Goal: Transaction & Acquisition: Purchase product/service

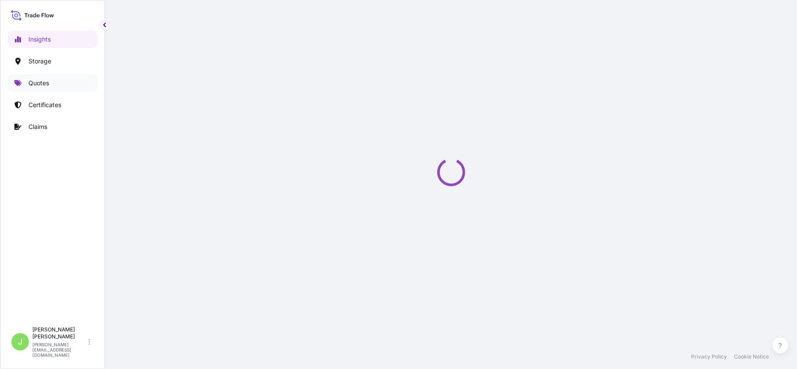
select select "2025"
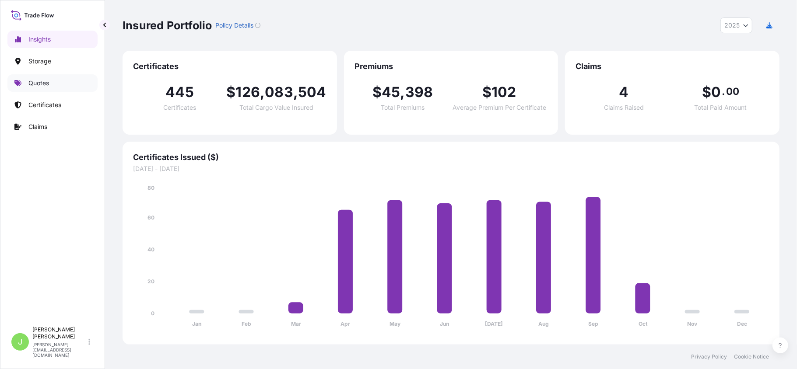
click at [44, 89] on link "Quotes" at bounding box center [52, 83] width 90 height 18
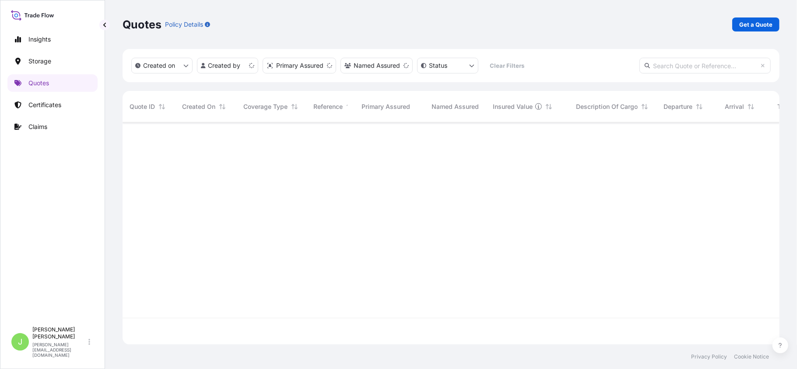
scroll to position [218, 648]
drag, startPoint x: 744, startPoint y: 36, endPoint x: 748, endPoint y: 32, distance: 6.2
click at [744, 36] on div "Quotes Policy Details Get a Quote" at bounding box center [451, 24] width 657 height 49
click at [750, 29] on link "Get a Quote" at bounding box center [755, 25] width 47 height 14
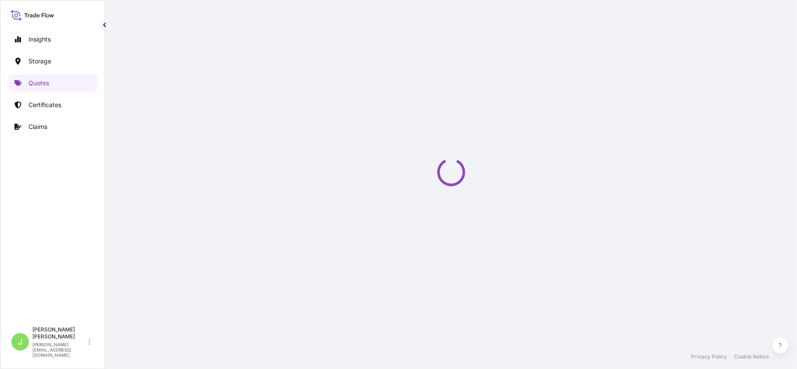
select select "Water"
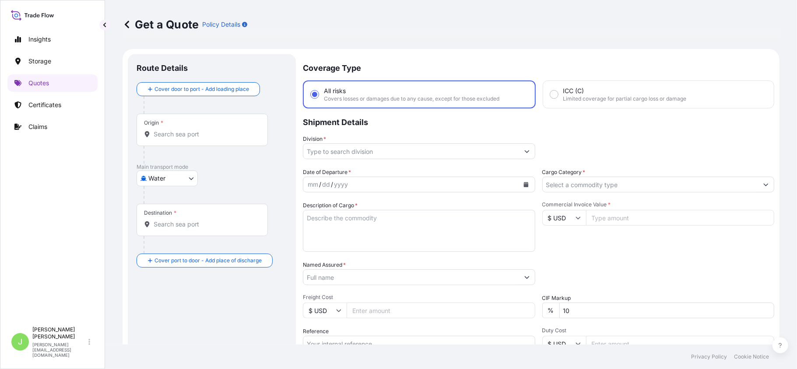
scroll to position [14, 0]
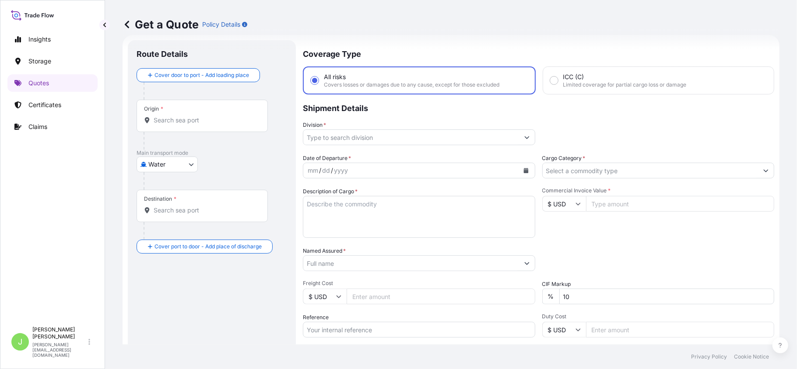
click at [194, 125] on div "Origin *" at bounding box center [202, 116] width 131 height 32
click at [194, 125] on input "Origin *" at bounding box center [205, 120] width 103 height 9
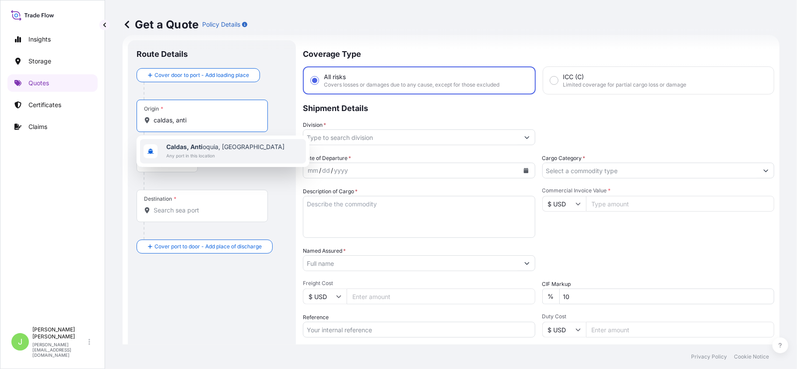
click at [237, 165] on div "Caldas, [GEOGRAPHIC_DATA], [GEOGRAPHIC_DATA] Any port in this location" at bounding box center [223, 152] width 173 height 32
click at [219, 158] on span "Any port in this location" at bounding box center [225, 155] width 118 height 9
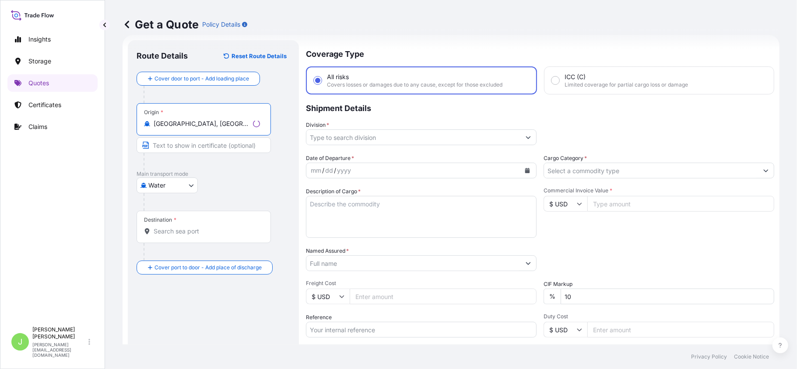
type input "[GEOGRAPHIC_DATA], [GEOGRAPHIC_DATA], [GEOGRAPHIC_DATA]"
click at [199, 226] on div "Destination *" at bounding box center [204, 227] width 134 height 32
click at [199, 227] on input "Destination *" at bounding box center [207, 231] width 106 height 9
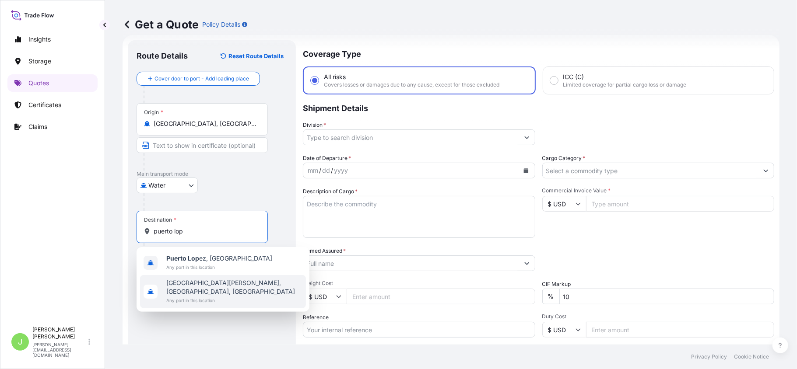
click at [219, 296] on span "Any port in this location" at bounding box center [234, 300] width 136 height 9
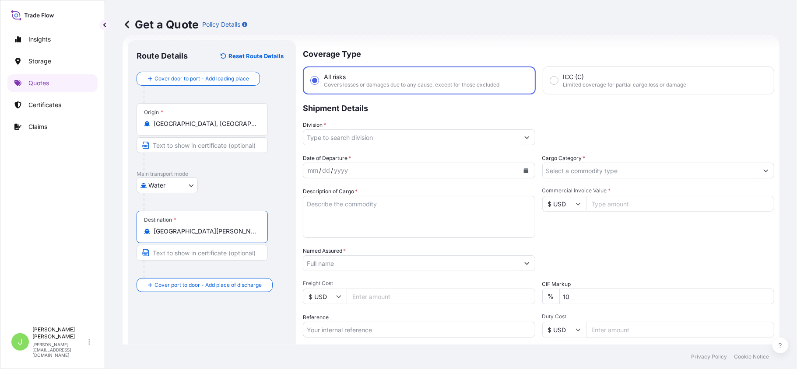
type input "[GEOGRAPHIC_DATA][PERSON_NAME], [GEOGRAPHIC_DATA], [GEOGRAPHIC_DATA]"
click at [170, 193] on body "2 options available. Insights Storage Quotes Certificates Claims J [PERSON_NAME…" at bounding box center [398, 184] width 797 height 369
click at [173, 240] on div "Inland" at bounding box center [167, 240] width 54 height 16
select select "Inland"
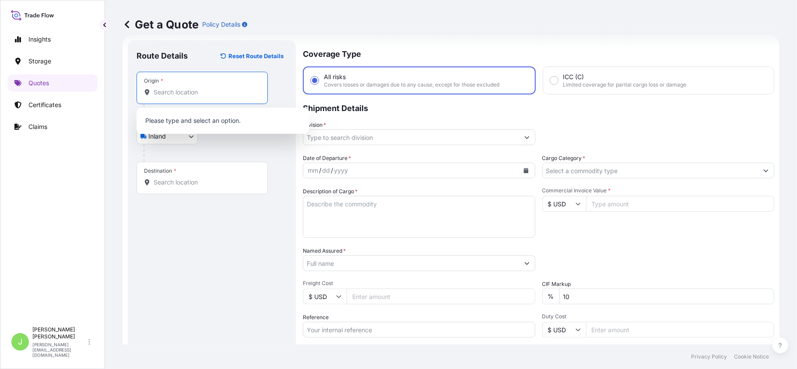
click at [170, 93] on input "Origin *" at bounding box center [205, 92] width 103 height 9
type input "ç"
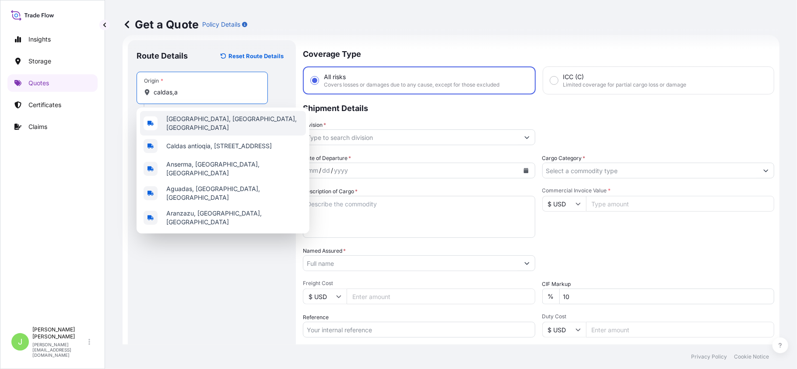
click at [205, 119] on span "[GEOGRAPHIC_DATA], [GEOGRAPHIC_DATA], [GEOGRAPHIC_DATA]" at bounding box center [234, 124] width 136 height 18
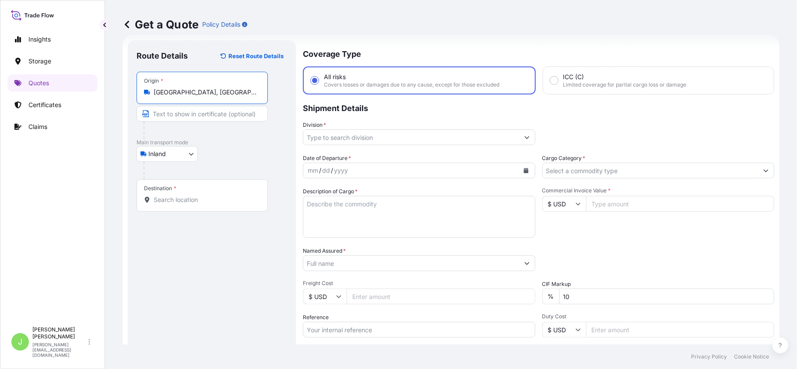
type input "[GEOGRAPHIC_DATA], [GEOGRAPHIC_DATA], [GEOGRAPHIC_DATA]"
click at [200, 191] on div "Destination *" at bounding box center [202, 195] width 131 height 32
click at [200, 196] on input "Destination *" at bounding box center [205, 200] width 103 height 9
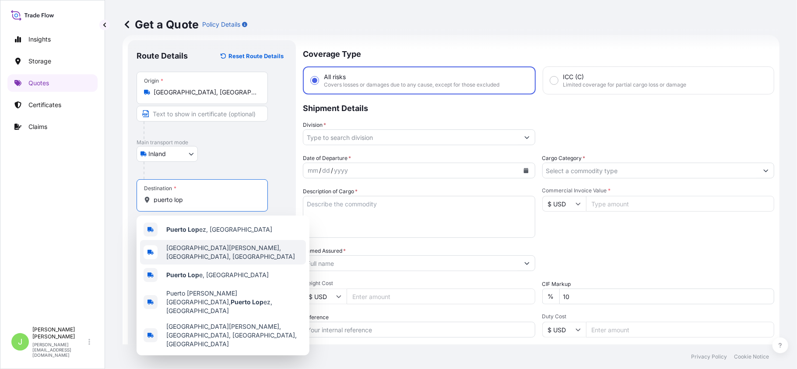
click at [202, 252] on span "[GEOGRAPHIC_DATA][PERSON_NAME], [GEOGRAPHIC_DATA], [GEOGRAPHIC_DATA]" at bounding box center [234, 253] width 136 height 18
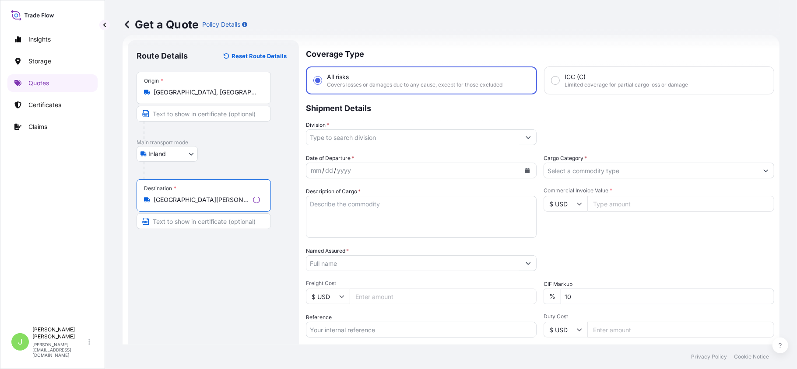
type input "[GEOGRAPHIC_DATA][PERSON_NAME], [GEOGRAPHIC_DATA], [GEOGRAPHIC_DATA]"
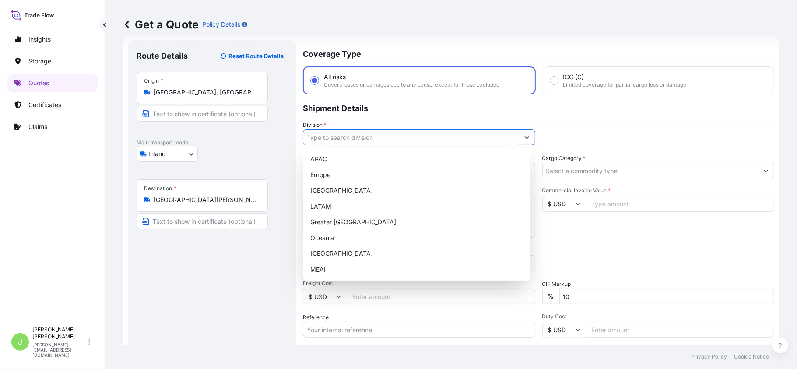
click at [333, 134] on input "Division *" at bounding box center [411, 138] width 216 height 16
click at [326, 210] on div "LATAM" at bounding box center [417, 207] width 220 height 16
type input "LATAM"
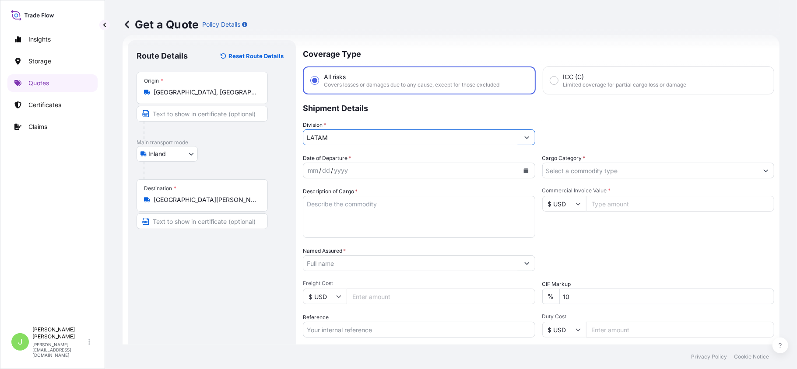
click at [519, 168] on button "Calendar" at bounding box center [526, 171] width 14 height 14
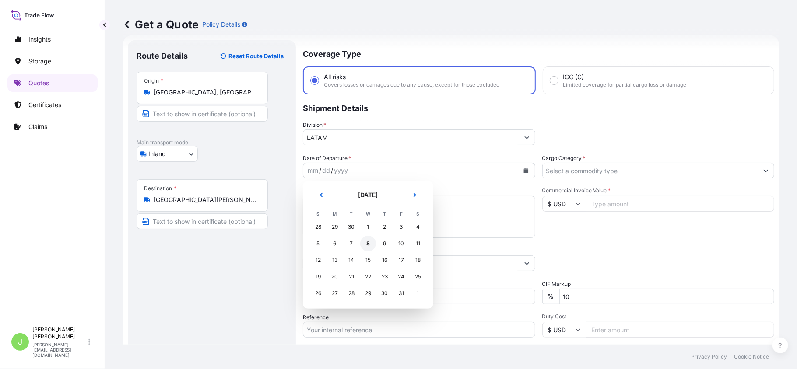
click at [366, 245] on div "8" at bounding box center [368, 244] width 16 height 16
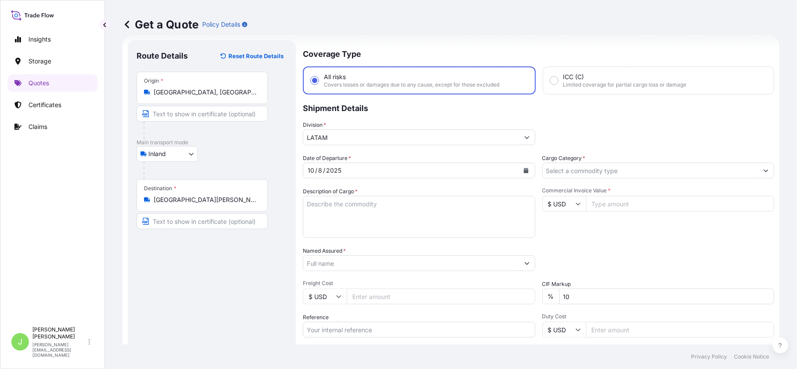
click at [333, 200] on textarea "Description of Cargo *" at bounding box center [419, 217] width 232 height 42
paste textarea "SALES INMUNIZANTES"
type textarea "SALES INMUNIZANTES"
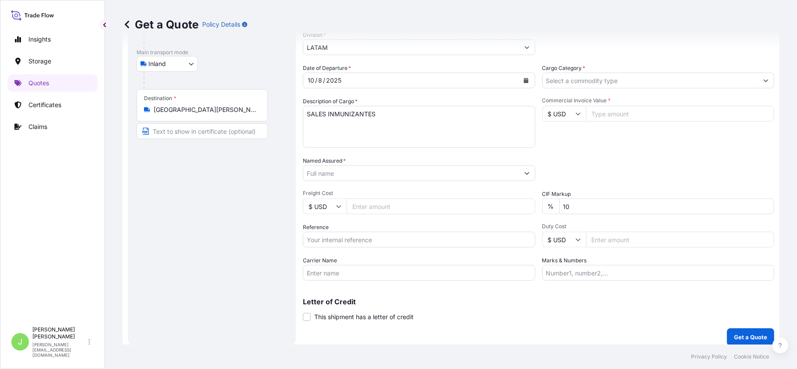
scroll to position [110, 0]
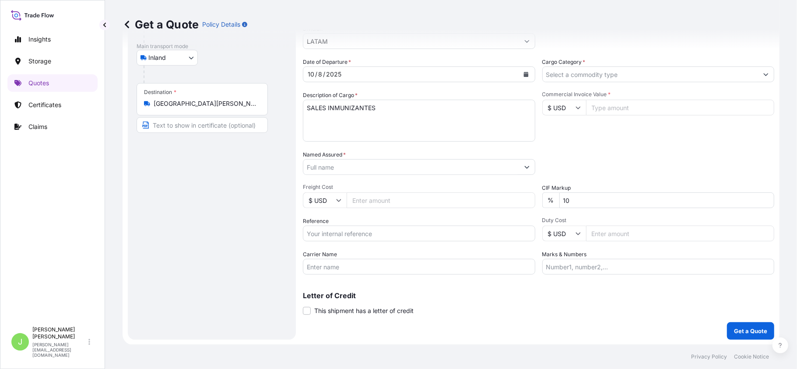
click at [358, 156] on div "Named Assured *" at bounding box center [419, 163] width 232 height 25
click at [359, 165] on input "Named Assured *" at bounding box center [411, 167] width 216 height 16
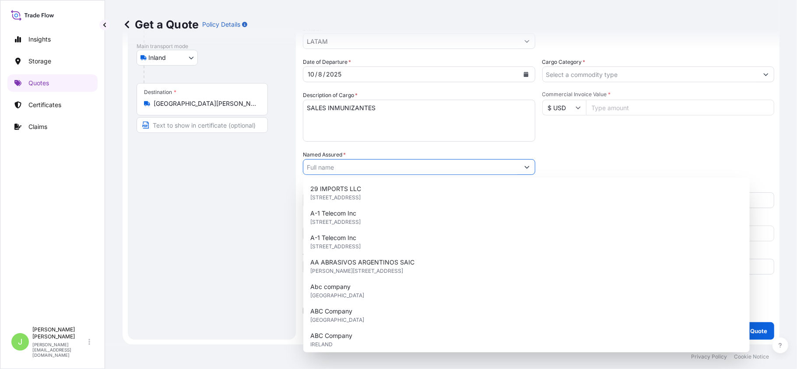
paste input "CONSTRUCCIONES"
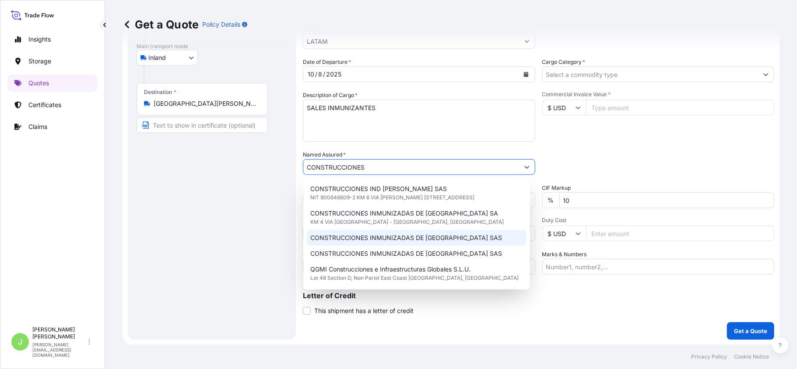
click at [331, 235] on span "CONSTRUCCIONES INMUNIZADAS DE [GEOGRAPHIC_DATA] SAS" at bounding box center [406, 238] width 192 height 9
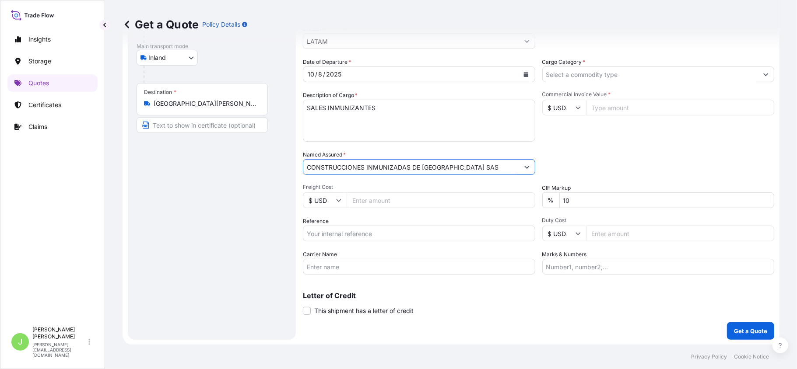
type input "CONSTRUCCIONES INMUNIZADAS DE [GEOGRAPHIC_DATA] SAS"
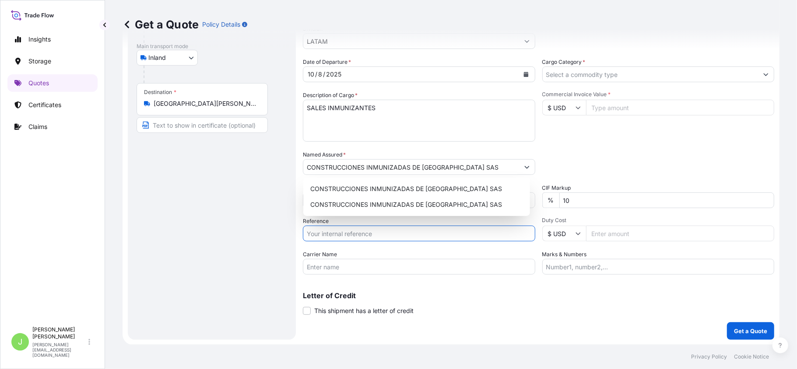
click at [354, 234] on input "Reference" at bounding box center [419, 234] width 232 height 16
paste input "CO4011156669"
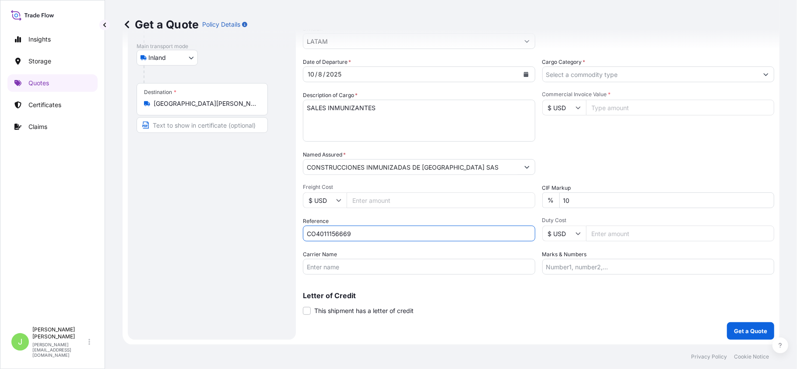
type input "CO4011156669"
click at [172, 254] on div "Route Details Reset Route Details Place of loading Road / [GEOGRAPHIC_DATA] / I…" at bounding box center [212, 142] width 151 height 379
click at [382, 270] on input "Carrier Name" at bounding box center [419, 267] width 232 height 16
type input "N/A"
click at [550, 74] on input "Cargo Category *" at bounding box center [651, 75] width 216 height 16
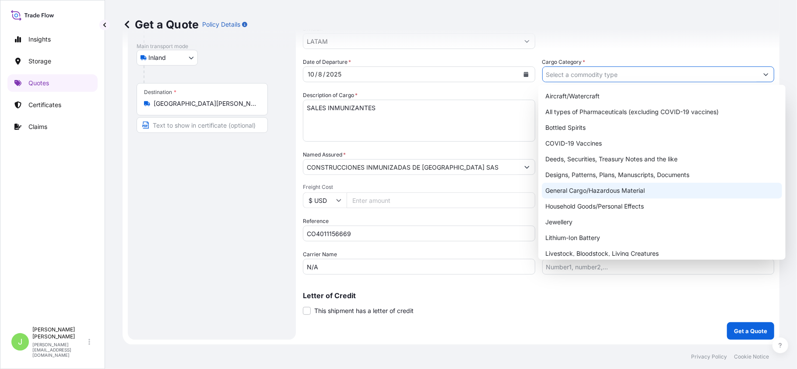
click at [570, 187] on div "General Cargo/Hazardous Material" at bounding box center [662, 191] width 240 height 16
type input "General Cargo/Hazardous Material"
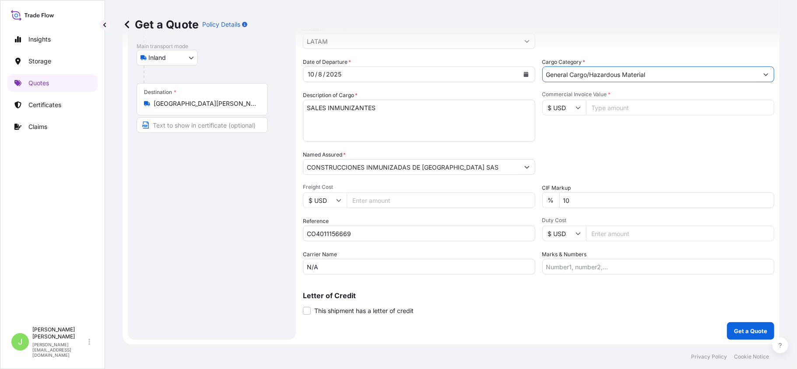
click at [601, 110] on input "Commercial Invoice Value *" at bounding box center [680, 108] width 189 height 16
type input "28500"
click at [606, 169] on div "Packing Category Type to search a container mode Please select a primary mode o…" at bounding box center [658, 163] width 232 height 25
click at [576, 265] on input "Marks & Numbers" at bounding box center [658, 267] width 232 height 16
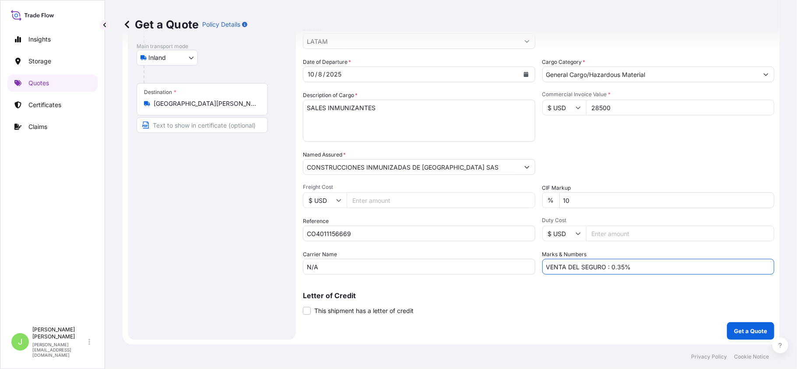
type input "VENTA DEL SEGURO : 0.35%"
click at [613, 158] on div "Packing Category Type to search a container mode Please select a primary mode o…" at bounding box center [658, 163] width 232 height 25
click at [590, 199] on input "10" at bounding box center [666, 201] width 215 height 16
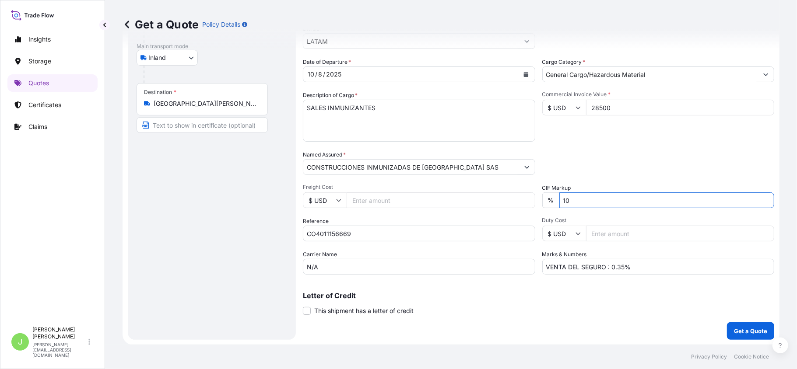
click at [590, 199] on input "10" at bounding box center [666, 201] width 215 height 16
type input "0"
click at [586, 156] on div "Packing Category Type to search a container mode Please select a primary mode o…" at bounding box center [658, 163] width 232 height 25
click at [734, 332] on p "Get a Quote" at bounding box center [750, 331] width 33 height 9
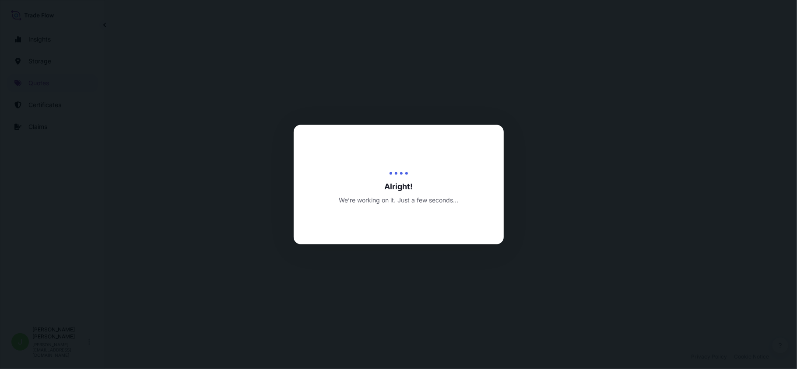
select select "Inland"
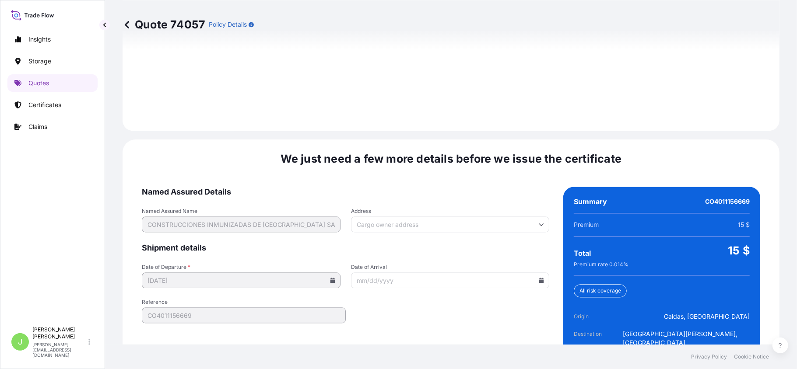
scroll to position [1281, 0]
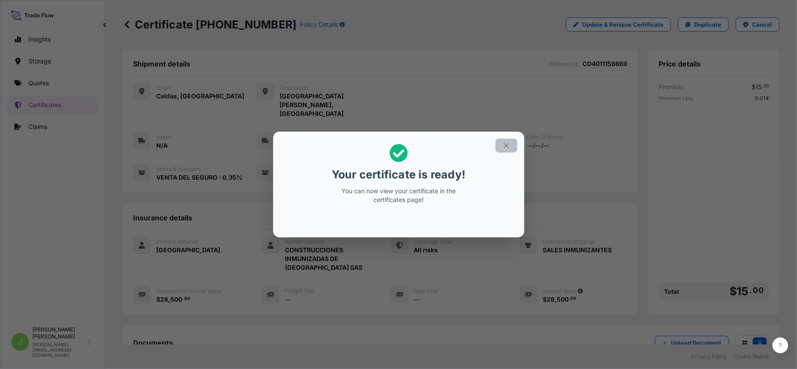
click at [506, 144] on icon "button" at bounding box center [506, 146] width 8 height 8
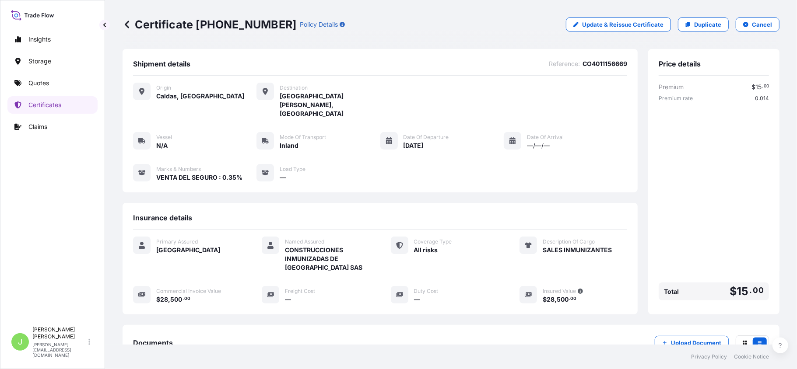
click at [198, 22] on p "Certificate [PHONE_NUMBER]" at bounding box center [210, 25] width 174 height 14
copy p "Certificate [PHONE_NUMBER]"
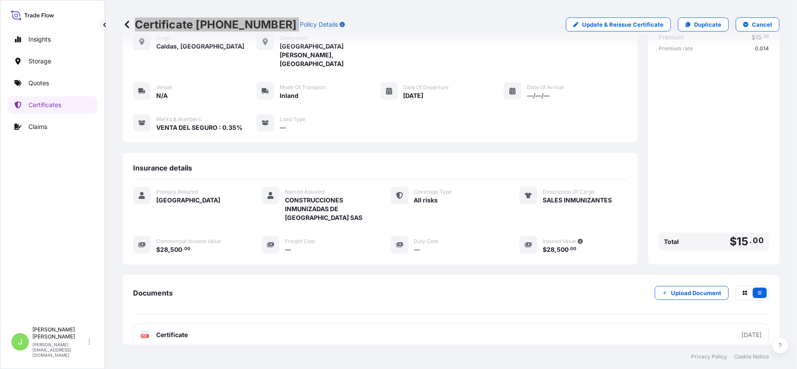
scroll to position [101, 0]
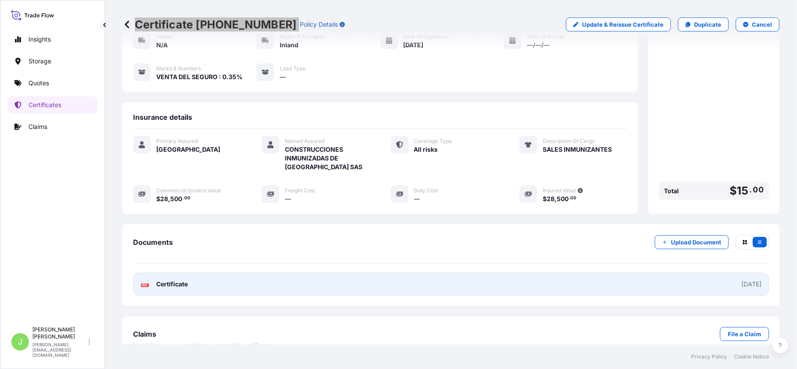
click at [205, 273] on link "PDF Certificate [DATE]" at bounding box center [451, 284] width 636 height 23
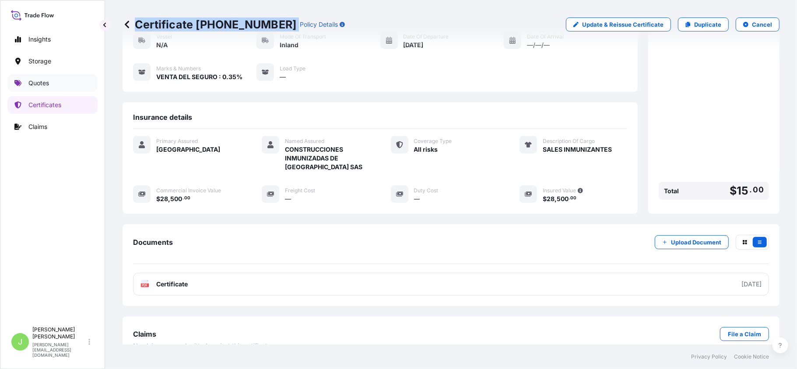
click at [33, 86] on p "Quotes" at bounding box center [38, 83] width 21 height 9
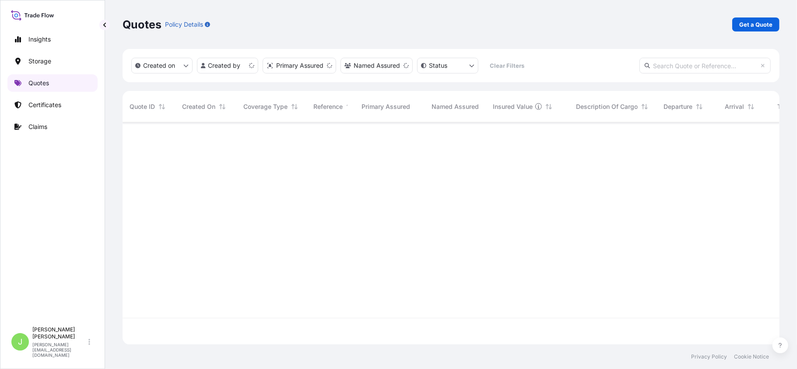
scroll to position [218, 648]
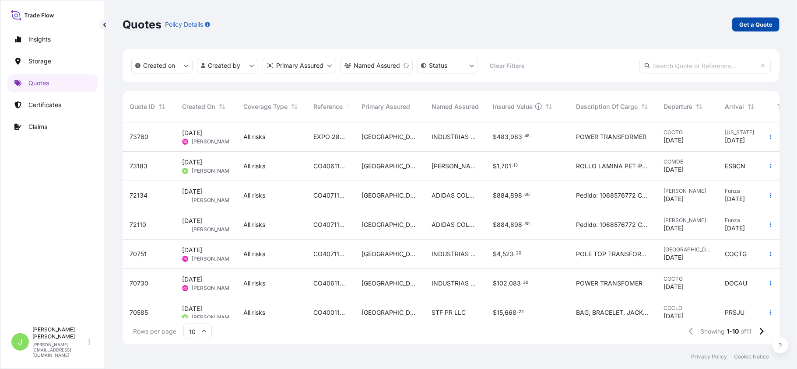
click at [760, 21] on p "Get a Quote" at bounding box center [755, 24] width 33 height 9
select select "Water"
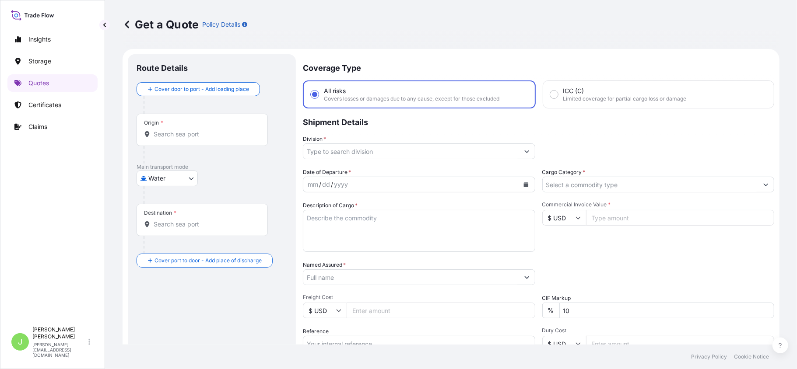
scroll to position [14, 0]
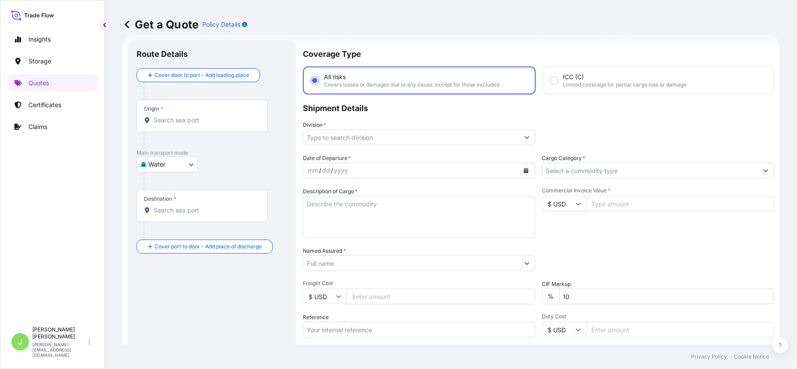
click at [171, 130] on div "Origin *" at bounding box center [202, 116] width 131 height 32
click at [171, 125] on input "Origin *" at bounding box center [205, 120] width 103 height 9
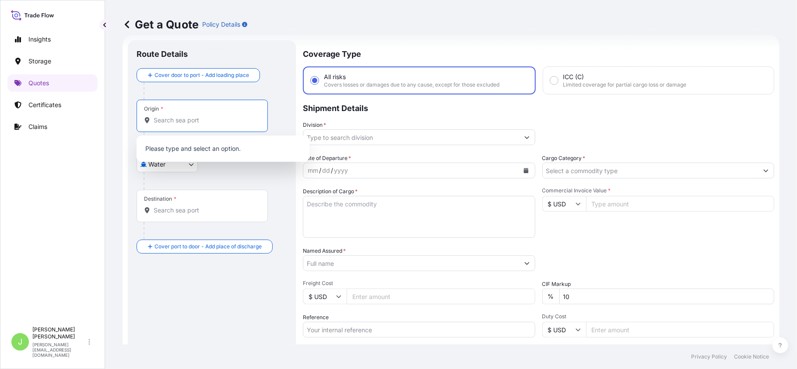
type input "m"
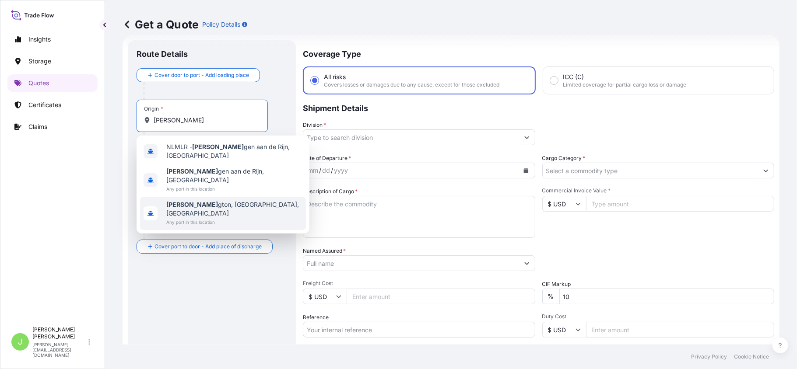
click at [216, 218] on span "Any port in this location" at bounding box center [234, 222] width 136 height 9
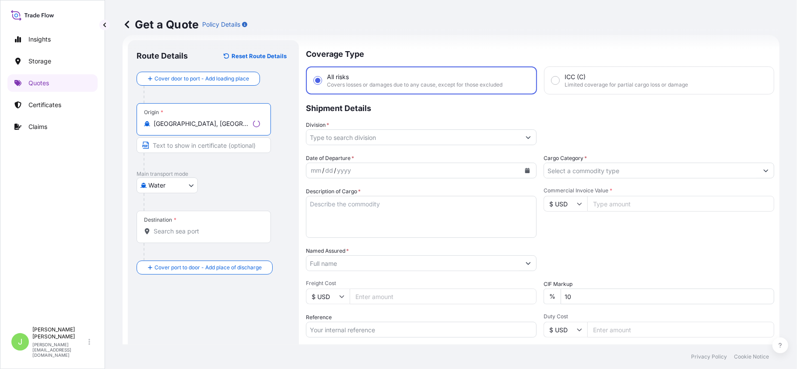
type input "[GEOGRAPHIC_DATA], [GEOGRAPHIC_DATA], [GEOGRAPHIC_DATA]"
click at [179, 229] on input "Destination *" at bounding box center [207, 231] width 106 height 9
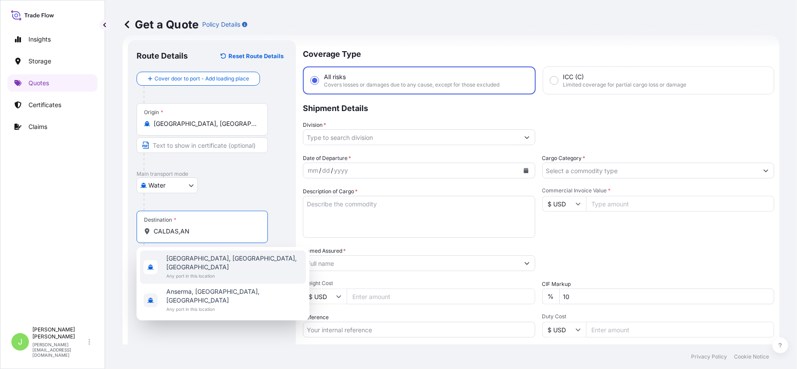
click at [215, 272] on span "Any port in this location" at bounding box center [234, 276] width 136 height 9
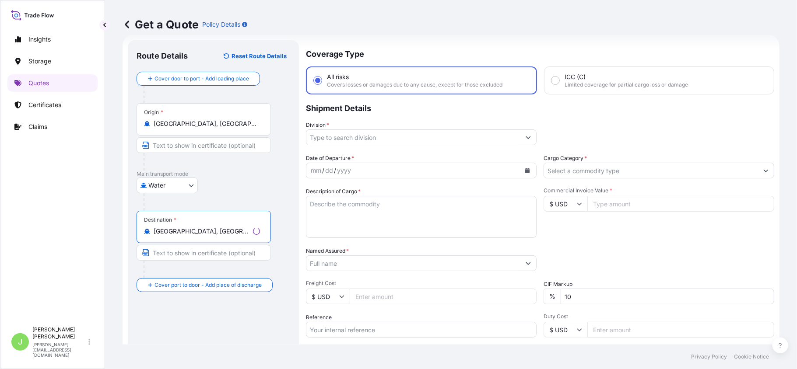
type input "[GEOGRAPHIC_DATA], [GEOGRAPHIC_DATA], [GEOGRAPHIC_DATA]"
click at [319, 135] on input "Division *" at bounding box center [413, 138] width 214 height 16
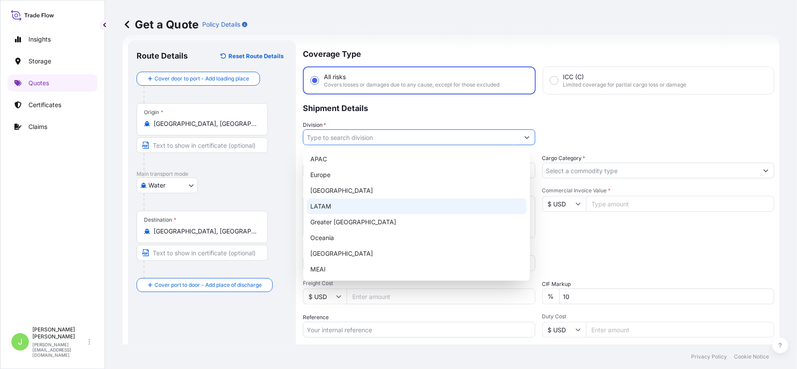
click at [328, 206] on div "LATAM" at bounding box center [417, 207] width 220 height 16
type input "LATAM"
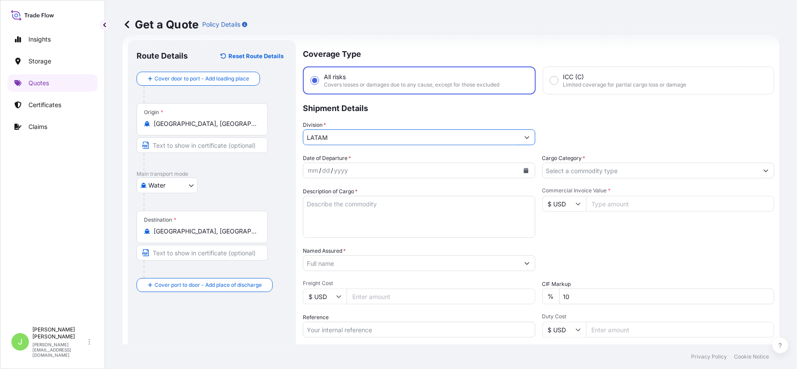
click at [522, 174] on button "Calendar" at bounding box center [526, 171] width 14 height 14
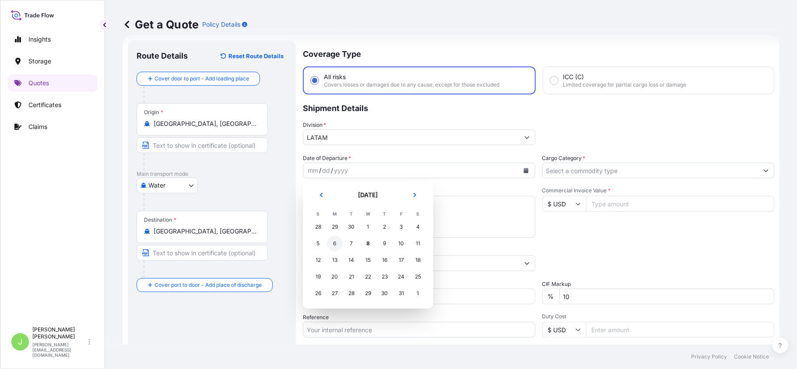
click at [333, 248] on div "6" at bounding box center [335, 244] width 16 height 16
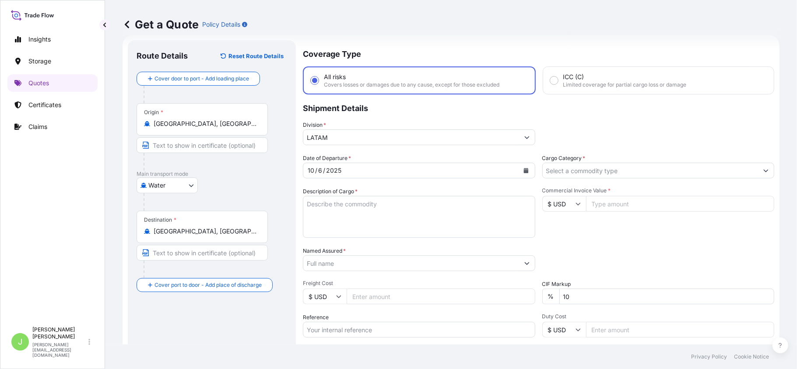
click at [336, 207] on textarea "Description of Cargo *" at bounding box center [419, 217] width 232 height 42
paste textarea "sales inmunizantes"
type textarea "sales inmunizantes"
click at [598, 124] on div "Division * LATAM" at bounding box center [538, 133] width 471 height 25
click at [578, 170] on input "Cargo Category *" at bounding box center [651, 171] width 216 height 16
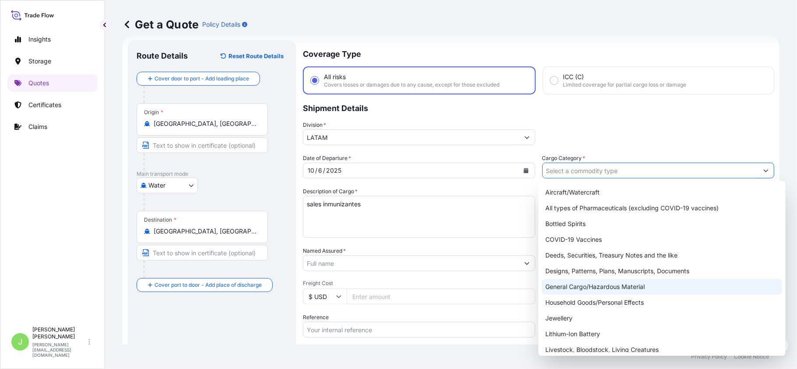
click at [568, 291] on div "General Cargo/Hazardous Material" at bounding box center [662, 287] width 240 height 16
type input "General Cargo/Hazardous Material"
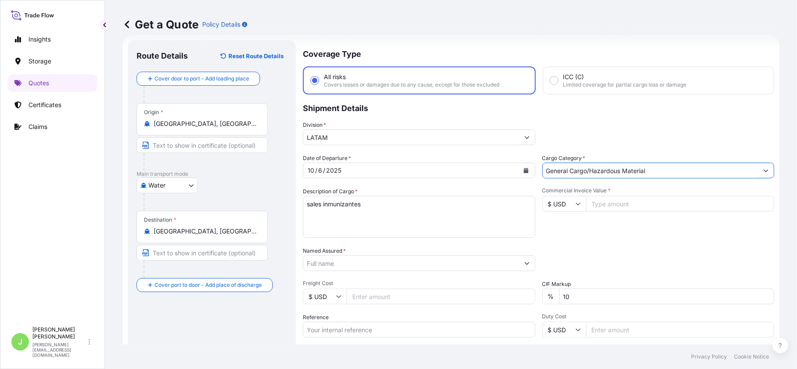
click at [583, 298] on input "10" at bounding box center [666, 297] width 215 height 16
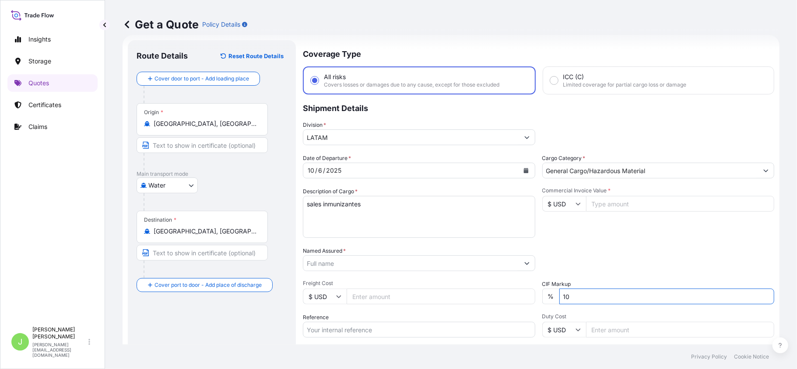
click at [583, 298] on input "10" at bounding box center [666, 297] width 215 height 16
type input "0"
click at [580, 279] on div "Date of Departure * [DATE] Cargo Category * General Cargo/Hazardous Material De…" at bounding box center [538, 262] width 471 height 217
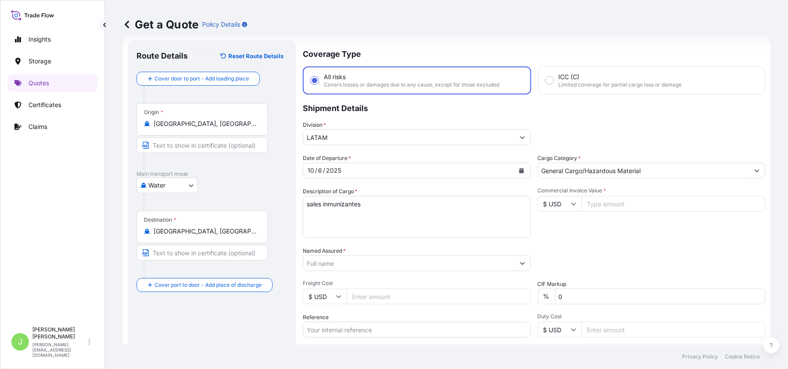
click at [352, 265] on input "Named Assured *" at bounding box center [408, 264] width 211 height 16
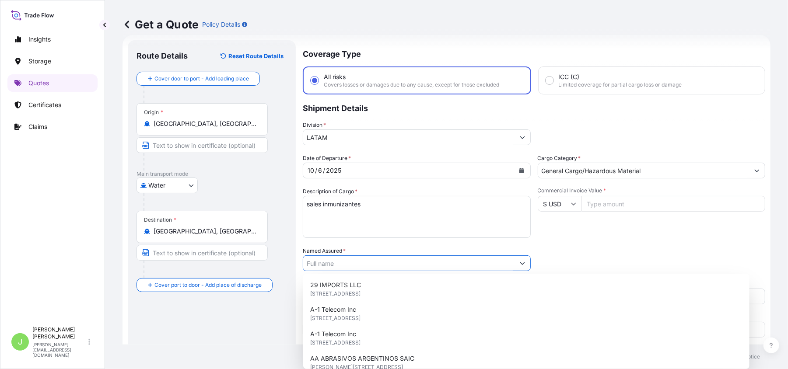
paste input "CONSTRUCCIONES"
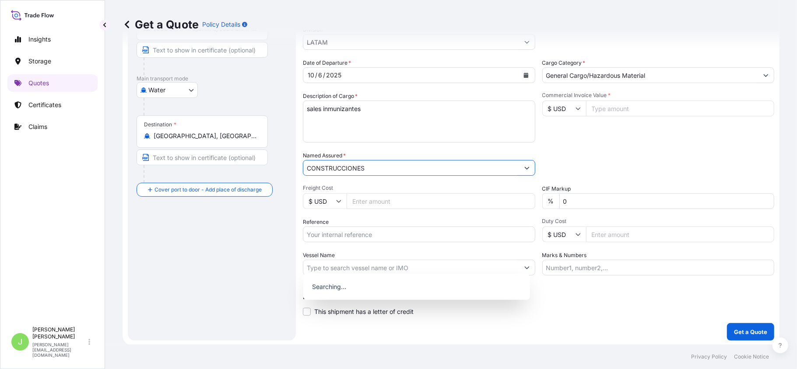
scroll to position [110, 0]
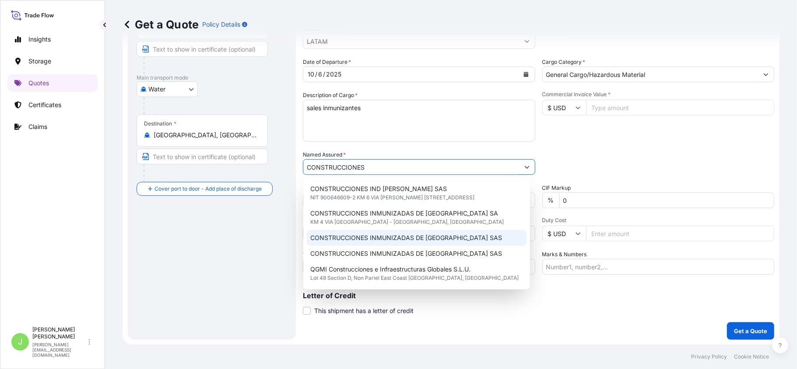
click at [382, 233] on div "CONSTRUCCIONES INMUNIZADAS DE [GEOGRAPHIC_DATA] SAS" at bounding box center [417, 238] width 220 height 16
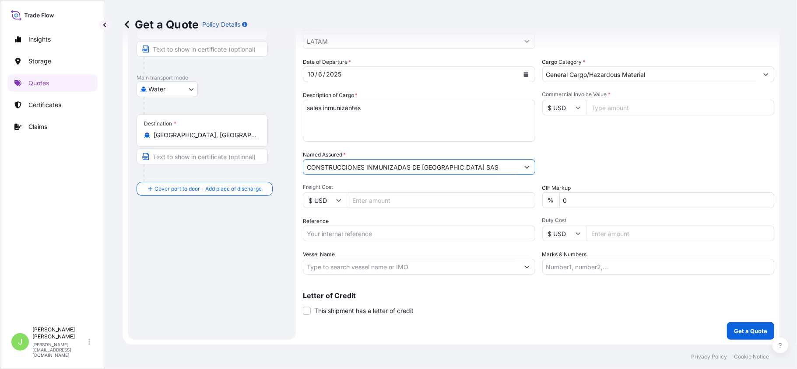
type input "CONSTRUCCIONES INMUNIZADAS DE [GEOGRAPHIC_DATA] SAS"
click at [317, 237] on input "Reference" at bounding box center [419, 234] width 232 height 16
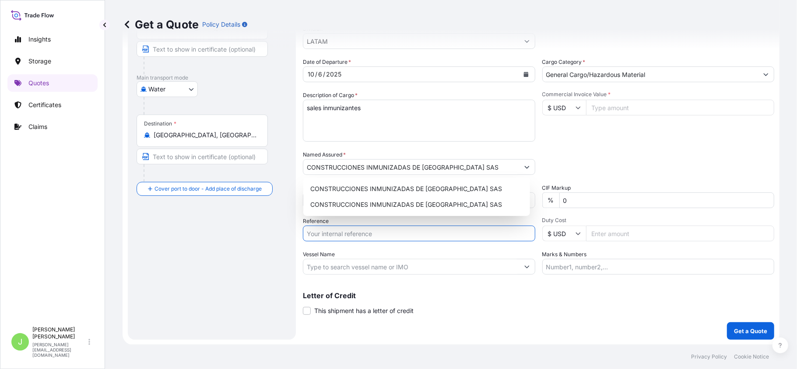
paste input "CO4011156669"
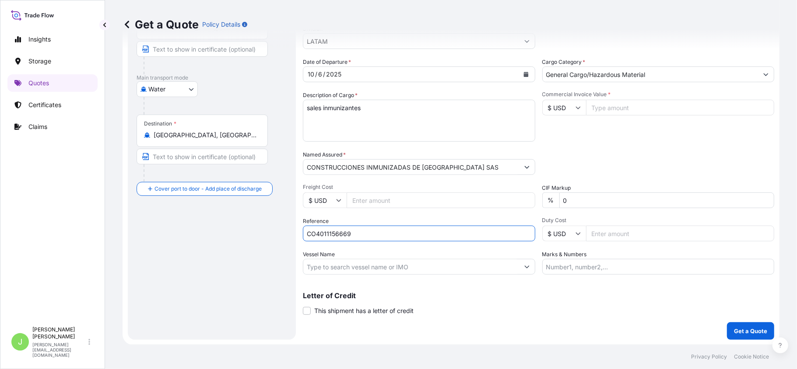
type input "CO4011156669"
click at [256, 247] on div "Route Details Reset Route Details Cover door to port - Add loading place Place …" at bounding box center [212, 142] width 151 height 379
click at [401, 263] on input "Vessel Name" at bounding box center [411, 267] width 216 height 16
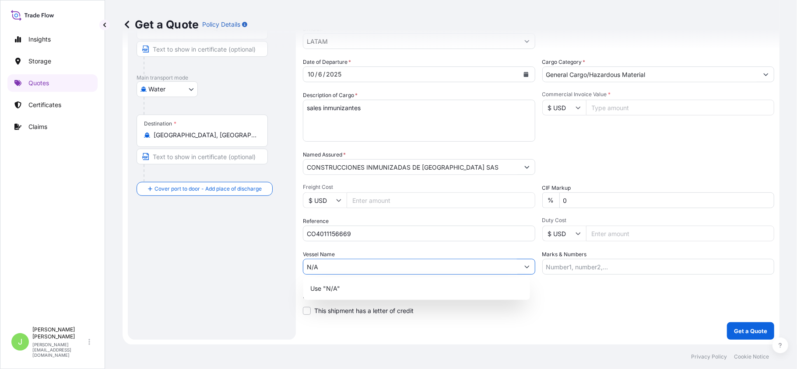
type input "N/A"
click at [585, 167] on div "Packing Category Type to search a container mode Please select a primary mode o…" at bounding box center [658, 163] width 232 height 25
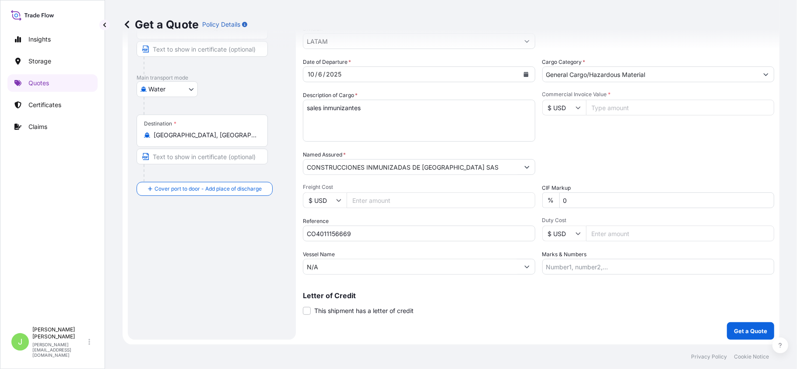
click at [591, 107] on input "Commercial Invoice Value *" at bounding box center [680, 108] width 189 height 16
type input "65503"
click at [576, 268] on input "Marks & Numbers" at bounding box center [658, 267] width 232 height 16
paste input "PROFORMA SQ 002756."
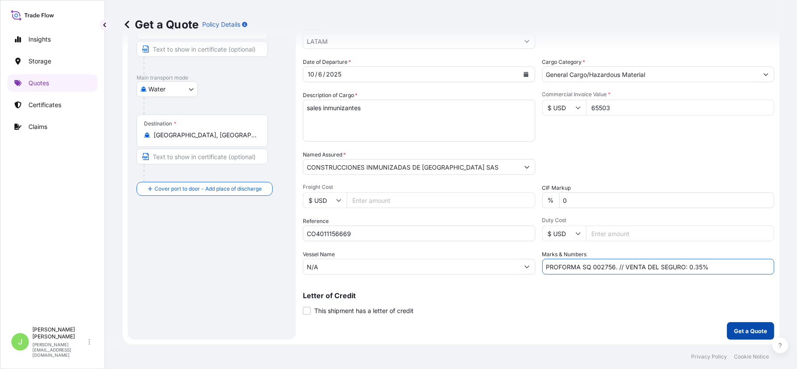
type input "PROFORMA SQ 002756. // VENTA DEL SEGURO: 0.35%"
click at [760, 332] on button "Get a Quote" at bounding box center [750, 331] width 47 height 18
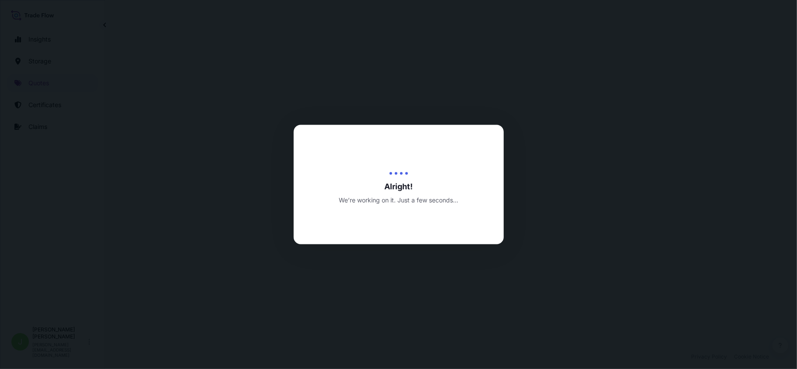
select select "Water"
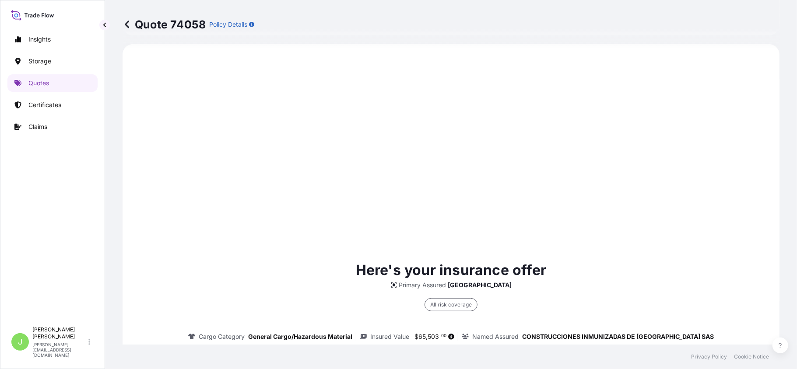
scroll to position [712, 0]
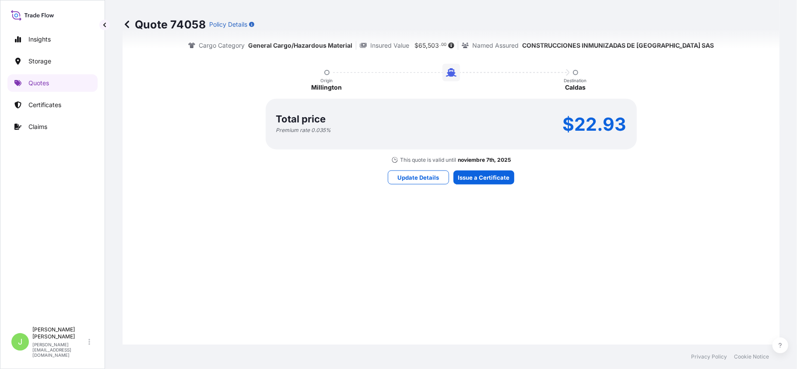
click at [492, 186] on div "Here's your insurance offer Primary Assured [GEOGRAPHIC_DATA] All risk coverage…" at bounding box center [451, 76] width 632 height 623
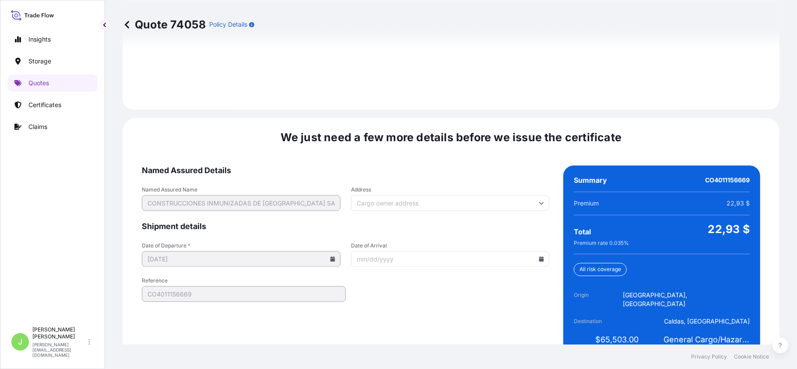
scroll to position [1281, 0]
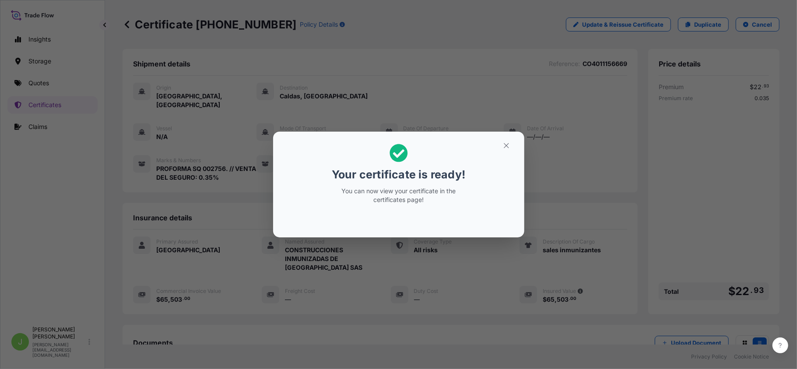
drag, startPoint x: 510, startPoint y: 153, endPoint x: 506, endPoint y: 148, distance: 6.8
click at [510, 153] on h2 "Your certificate is ready! You can now view your certificate in the certificate…" at bounding box center [398, 174] width 237 height 71
click at [506, 148] on icon "button" at bounding box center [506, 146] width 8 height 8
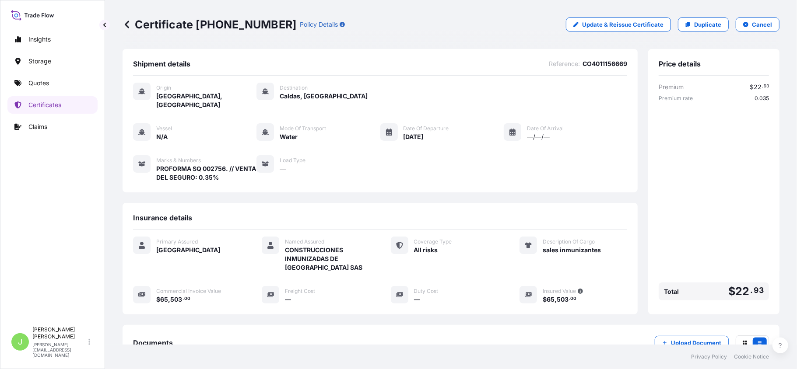
click at [163, 25] on p "Certificate [PHONE_NUMBER]" at bounding box center [210, 25] width 174 height 14
copy p "Certificate [PHONE_NUMBER]"
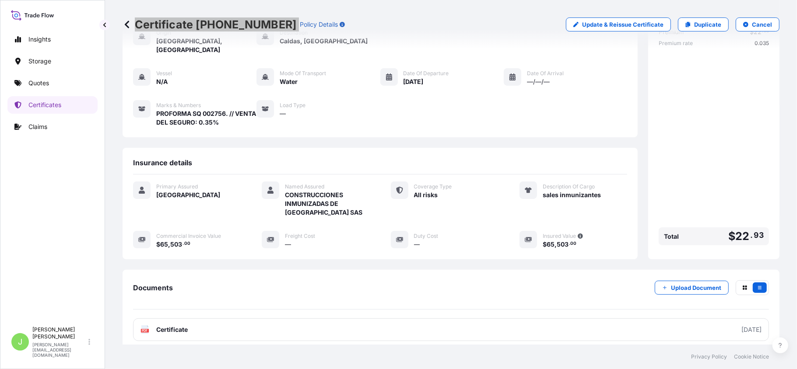
scroll to position [109, 0]
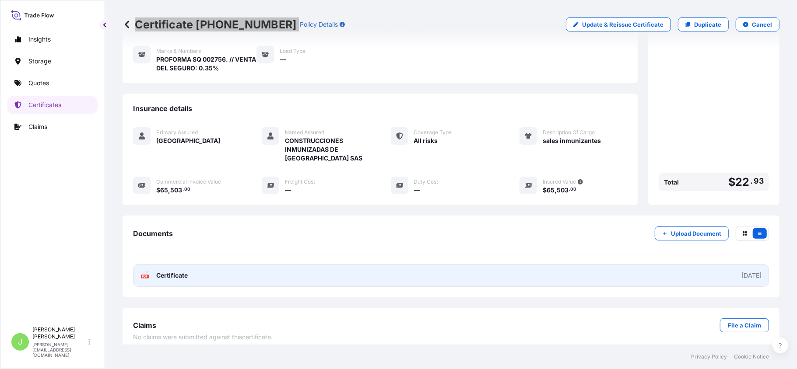
click at [193, 275] on link "PDF Certificate [DATE]" at bounding box center [451, 275] width 636 height 23
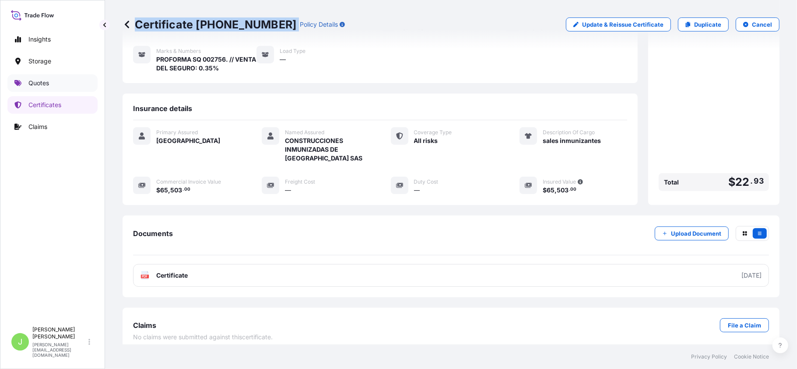
click at [41, 88] on p "Quotes" at bounding box center [38, 83] width 21 height 9
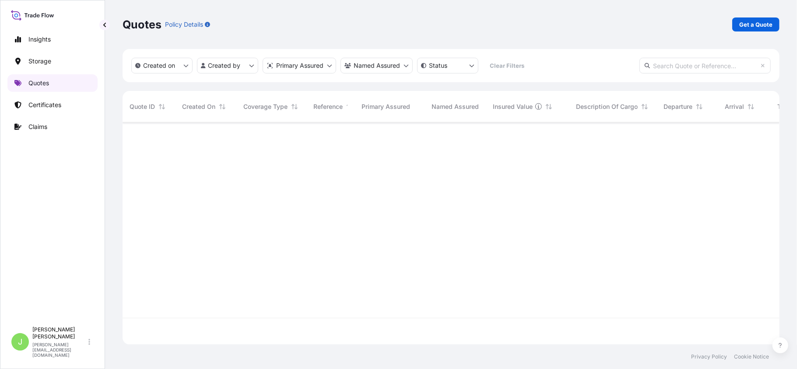
scroll to position [218, 648]
click at [751, 25] on p "Get a Quote" at bounding box center [755, 24] width 33 height 9
select select "Water"
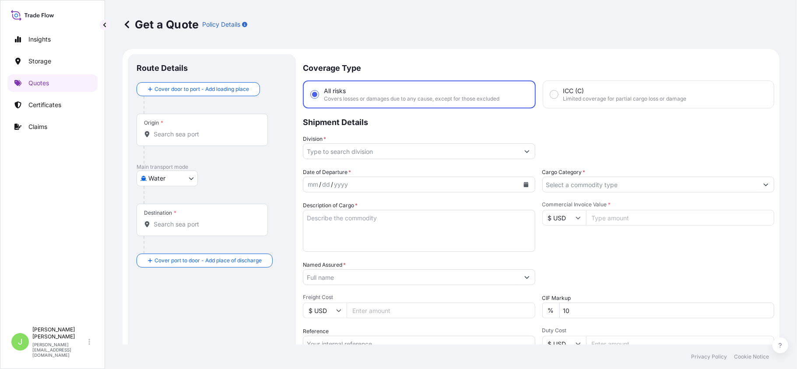
scroll to position [14, 0]
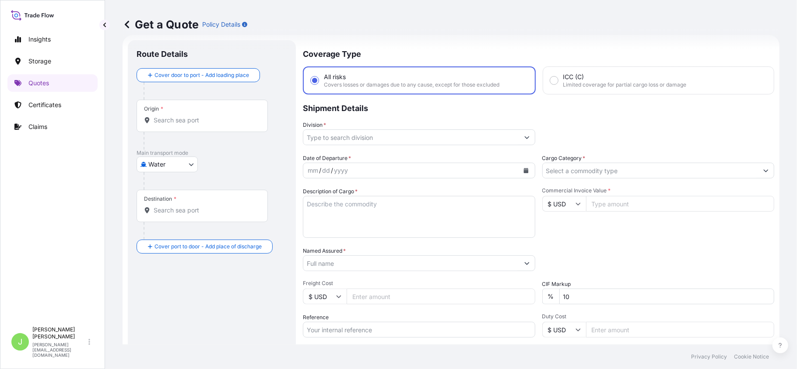
click at [186, 126] on div "Origin *" at bounding box center [202, 116] width 131 height 32
click at [186, 125] on input "Origin *" at bounding box center [205, 120] width 103 height 9
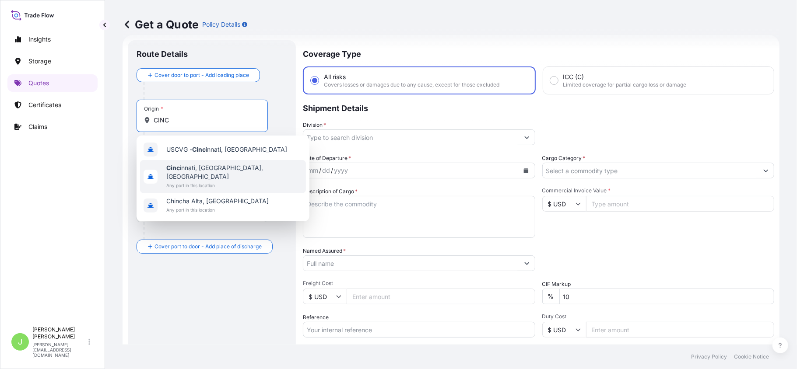
click at [193, 167] on span "Cinc innati, [GEOGRAPHIC_DATA], [GEOGRAPHIC_DATA]" at bounding box center [234, 173] width 136 height 18
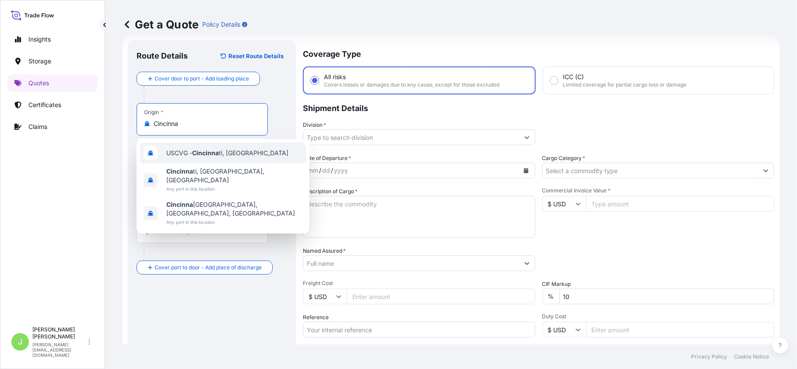
click at [209, 158] on div "USCVG - Cincinna ti, [GEOGRAPHIC_DATA]" at bounding box center [223, 153] width 166 height 21
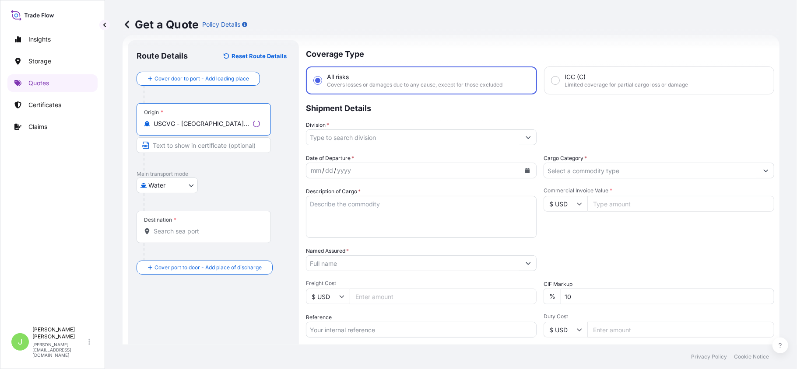
type input "USCVG - [GEOGRAPHIC_DATA], [GEOGRAPHIC_DATA]"
click at [204, 235] on input "Destination *" at bounding box center [207, 231] width 106 height 9
click at [173, 224] on div "Destination *" at bounding box center [202, 227] width 131 height 32
click at [173, 227] on input "Destination * Please select a destination" at bounding box center [205, 231] width 103 height 9
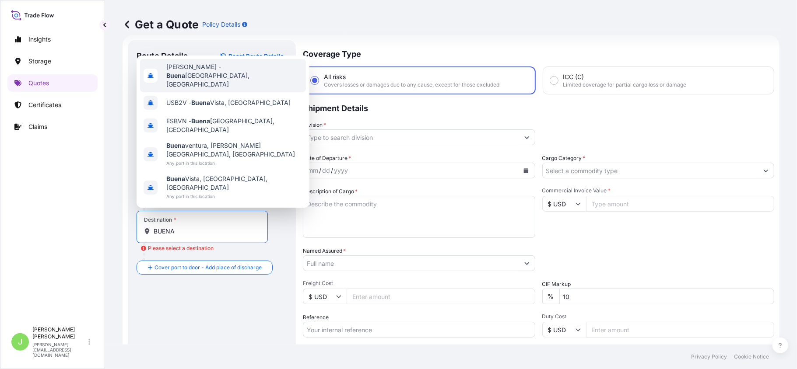
click at [207, 92] on div "[PERSON_NAME] - [DATE], [GEOGRAPHIC_DATA]" at bounding box center [223, 75] width 166 height 33
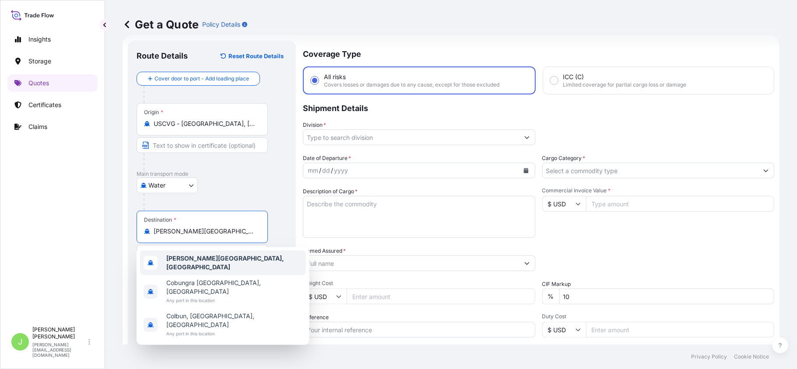
paste input "BODEGA DESTINO CLIENTE, CONSIMEX"
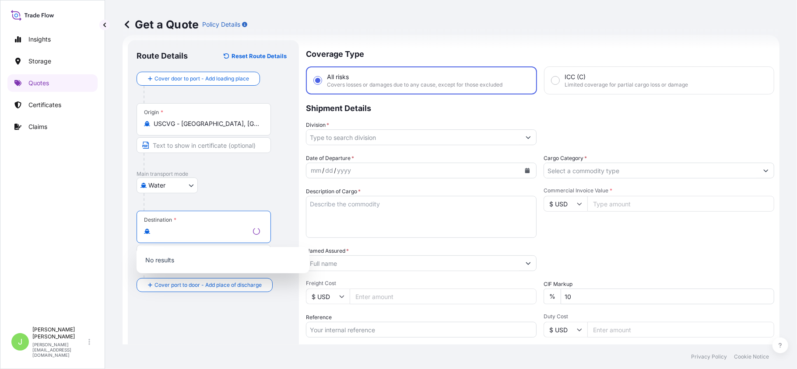
click at [235, 234] on input "[PERSON_NAME], [DEMOGRAPHIC_DATA] DESTINO CLIENTE, CONSIMEX" at bounding box center [202, 231] width 96 height 9
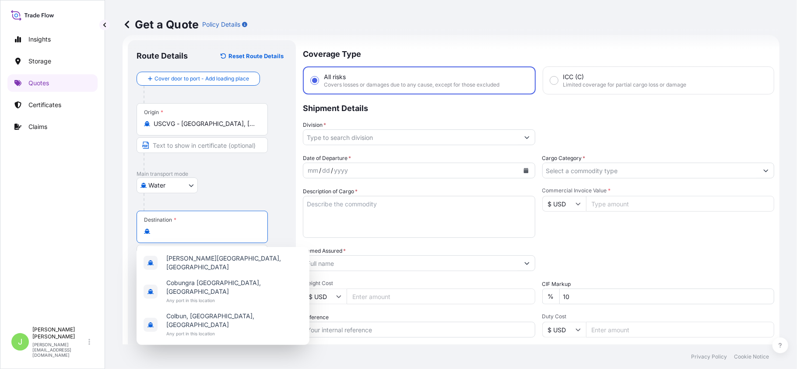
click at [235, 234] on input "[PERSON_NAME], [DEMOGRAPHIC_DATA] DESTINO CLIENTE, CONSIMEX" at bounding box center [205, 231] width 103 height 9
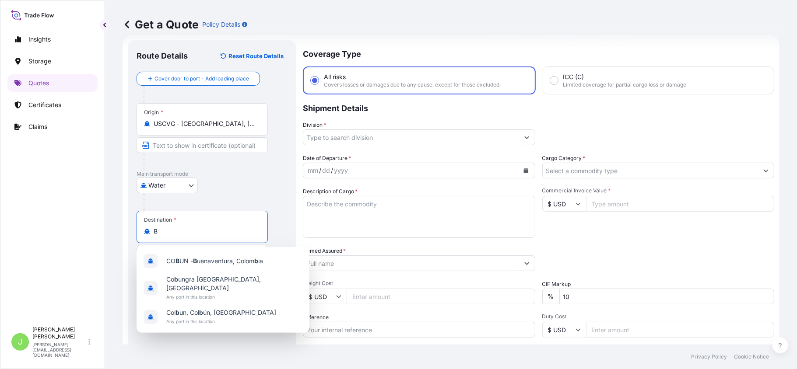
scroll to position [0, 0]
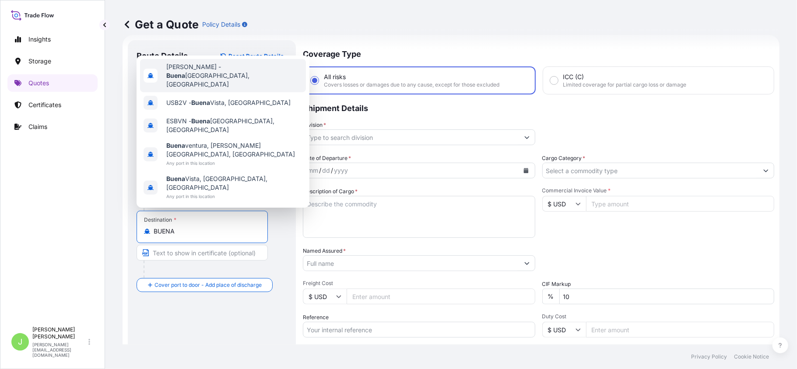
click at [185, 79] on b "Buena" at bounding box center [175, 75] width 19 height 7
type input "[PERSON_NAME][GEOGRAPHIC_DATA], [GEOGRAPHIC_DATA]"
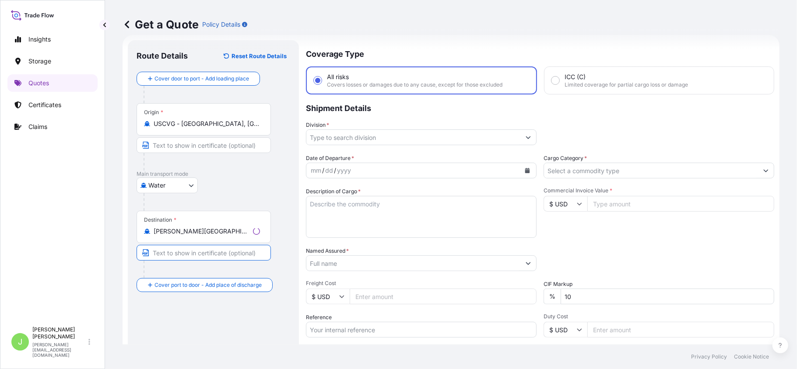
click at [184, 260] on input "Text to appear on certificate" at bounding box center [204, 253] width 134 height 16
paste input "BODEGA DESTINO CLIENTE, CONSIMEX"
type input "BODEGA DESTINO CLIENTE, CONSIMEX"
click at [154, 333] on div "Route Details Reset Route Details Cover door to port - Add loading place Place …" at bounding box center [212, 238] width 151 height 379
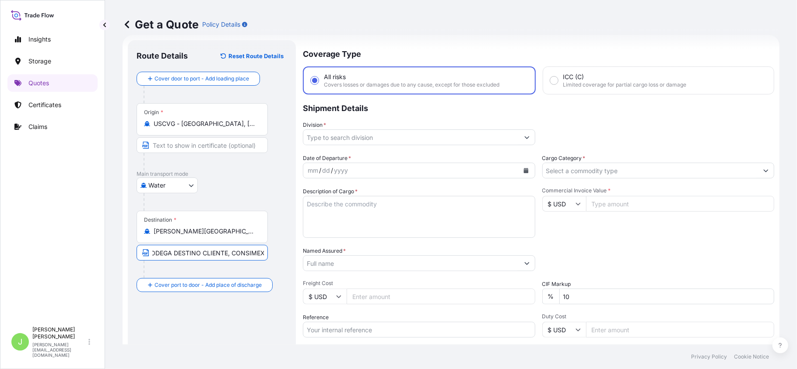
scroll to position [0, 0]
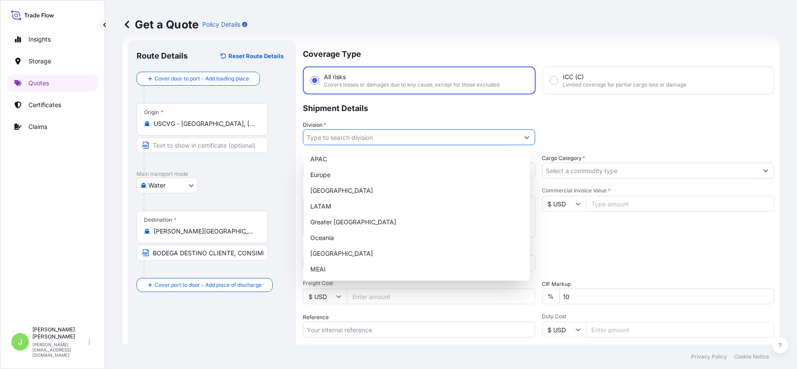
click at [519, 136] on button "Show suggestions" at bounding box center [527, 138] width 16 height 16
click at [346, 205] on div "LATAM" at bounding box center [417, 207] width 220 height 16
type input "LATAM"
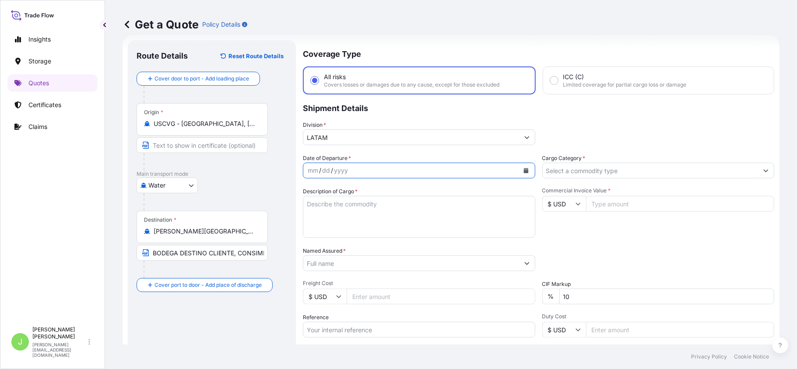
click at [523, 168] on icon "Calendar" at bounding box center [525, 170] width 5 height 5
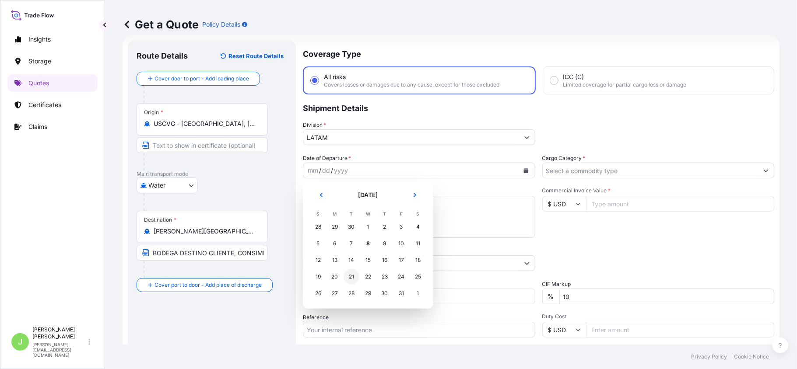
click at [347, 276] on div "21" at bounding box center [352, 277] width 16 height 16
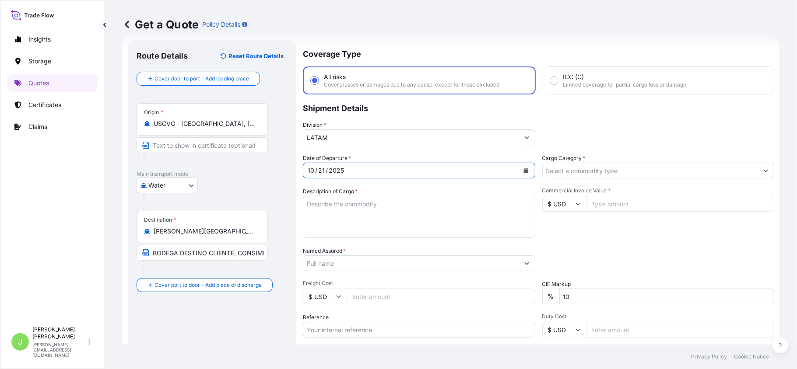
click at [523, 168] on icon "Calendar" at bounding box center [525, 170] width 5 height 5
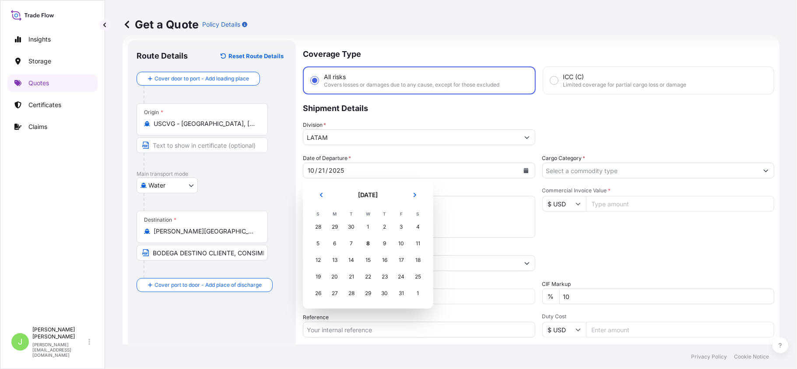
click at [324, 203] on header "[DATE]" at bounding box center [368, 198] width 116 height 21
click at [326, 198] on button "Previous" at bounding box center [321, 195] width 19 height 14
click at [316, 278] on div "21" at bounding box center [318, 277] width 16 height 16
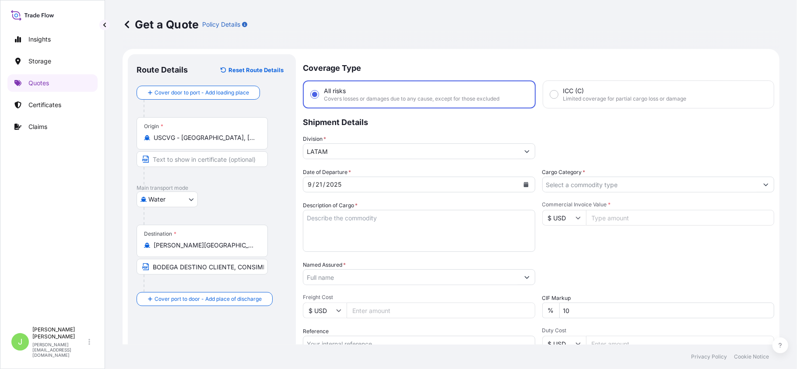
click at [368, 219] on textarea "Description of Cargo *" at bounding box center [419, 231] width 232 height 42
paste textarea "PLAYING CARDS HS Code: 9504400000 GAMES AND ACCESSORIES"
type textarea "PLAYING CARDS HS Code: 9504400000 GAMES AND ACCESSORIES"
click at [365, 277] on input "Named Assured *" at bounding box center [411, 278] width 216 height 16
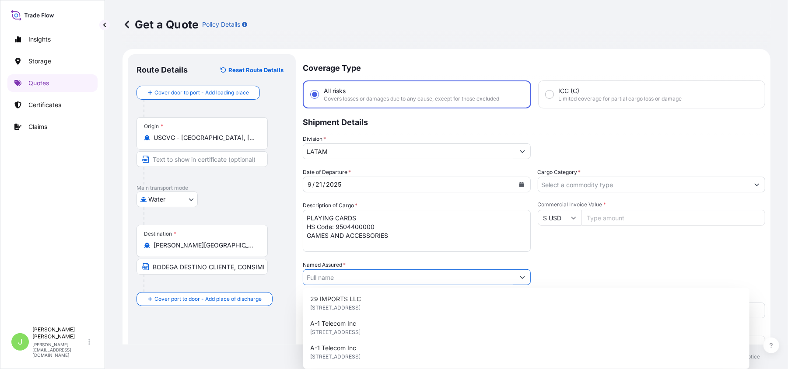
paste input "ALADDIN"
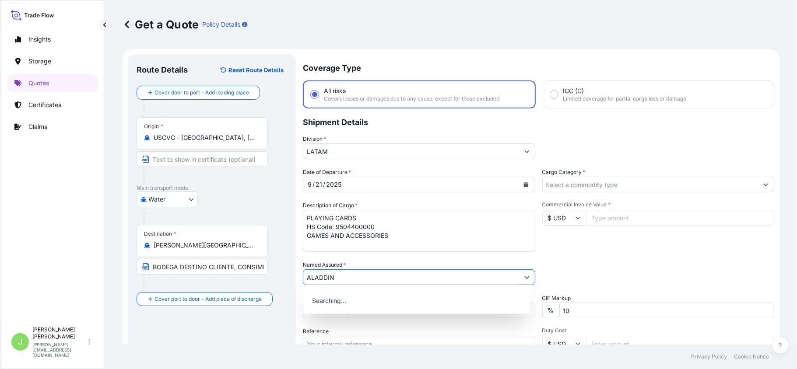
scroll to position [1, 0]
click at [347, 298] on span "ALADDIN HOTEL Y CASINO S.A.S" at bounding box center [359, 299] width 99 height 9
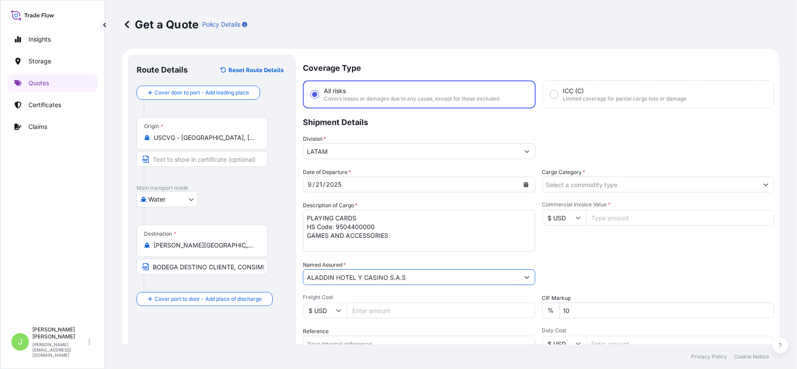
scroll to position [110, 0]
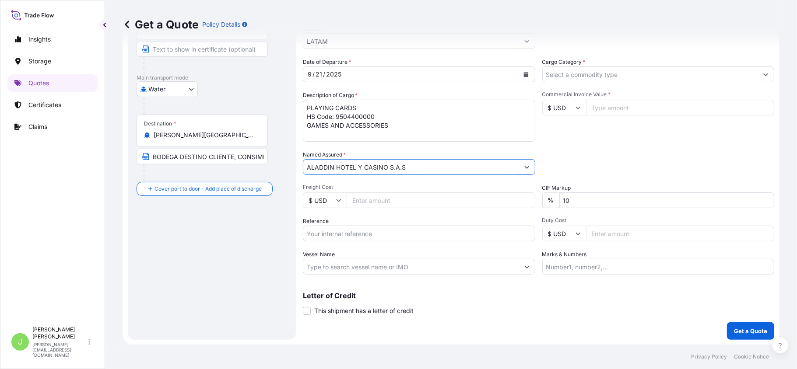
type input "ALADDIN HOTEL Y CASINO S.A.S"
click at [365, 205] on input "Freight Cost" at bounding box center [441, 201] width 189 height 16
type input "2200"
click at [334, 231] on input "Reference" at bounding box center [419, 234] width 232 height 16
paste input "4031154957"
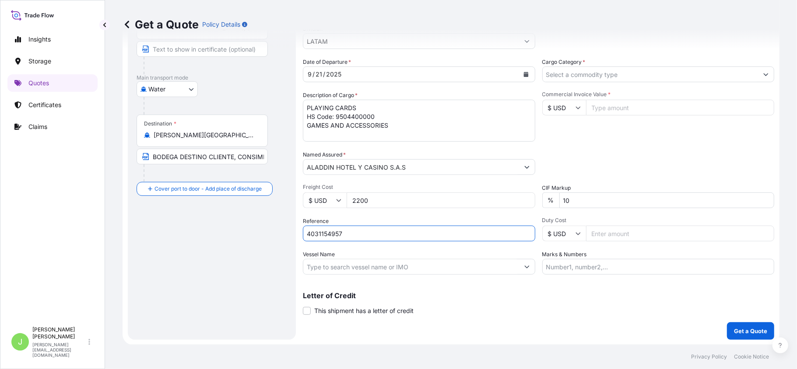
type input "4031154957"
click at [275, 259] on div "Route Details Reset Route Details Cover door to port - Add loading place Place …" at bounding box center [212, 142] width 151 height 379
click at [390, 261] on input "Vessel Name" at bounding box center [411, 267] width 216 height 16
paste input "YM TRILLION 016W"
type input "YM TRILLION 016W"
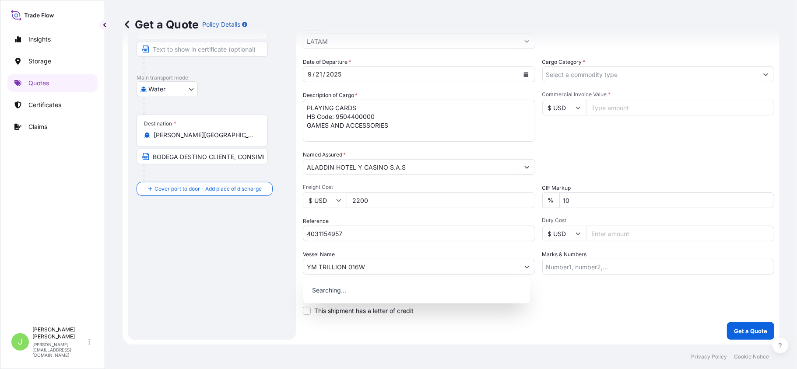
click at [243, 275] on div "Route Details Reset Route Details Cover door to port - Add loading place Place …" at bounding box center [212, 142] width 151 height 379
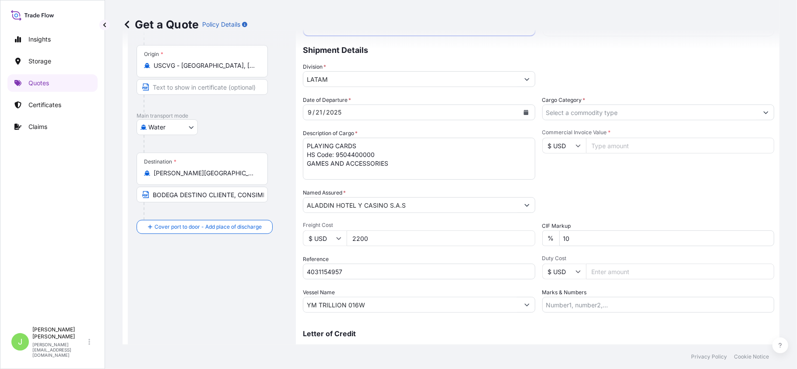
scroll to position [52, 0]
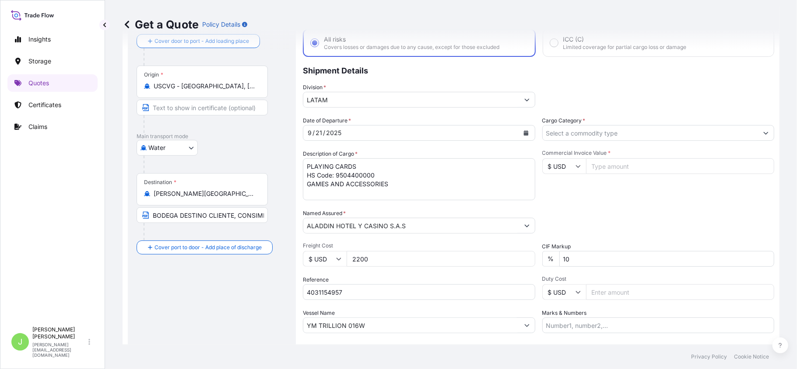
click at [581, 130] on input "Cargo Category *" at bounding box center [651, 133] width 216 height 16
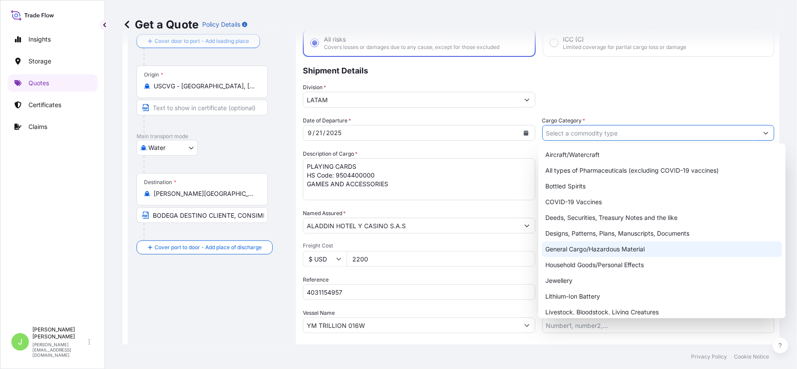
click at [584, 249] on div "General Cargo/Hazardous Material" at bounding box center [662, 250] width 240 height 16
type input "General Cargo/Hazardous Material"
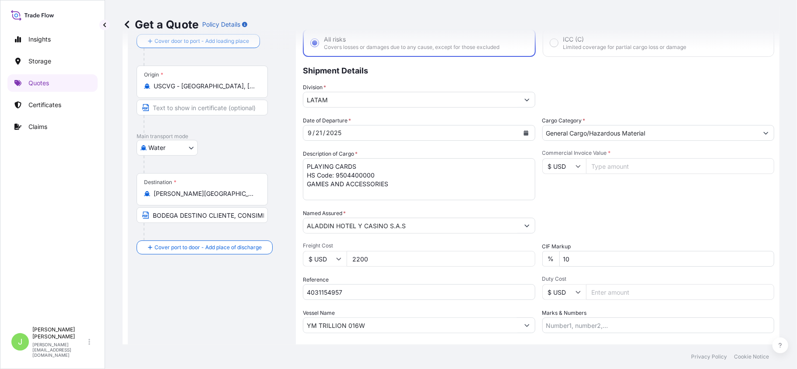
click at [641, 170] on input "Commercial Invoice Value *" at bounding box center [680, 166] width 189 height 16
type input "50976"
click at [602, 207] on div "Date of Departure * [DATE] Cargo Category * General Cargo/Hazardous Material De…" at bounding box center [538, 224] width 471 height 217
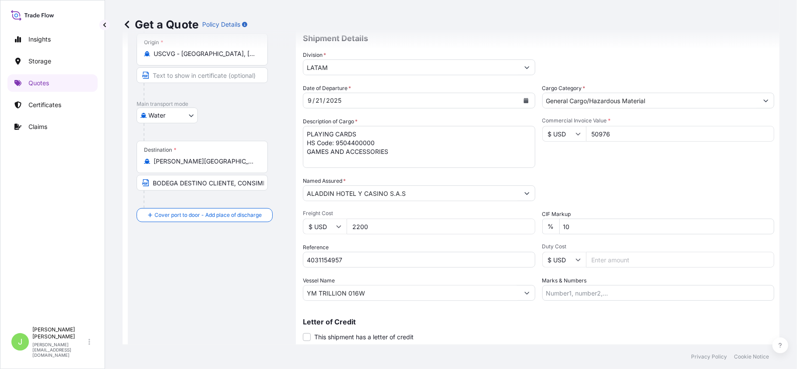
scroll to position [110, 0]
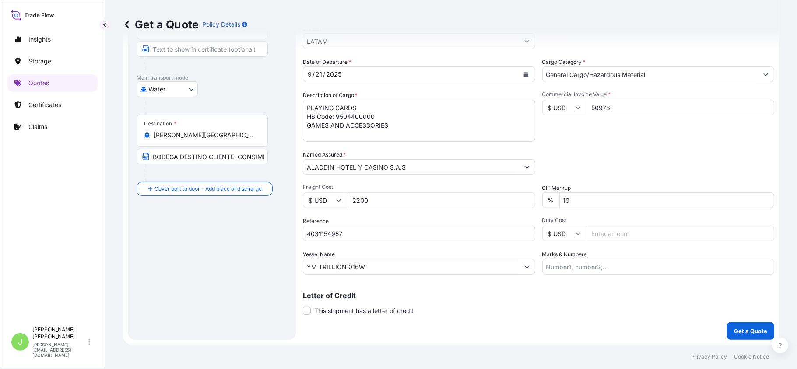
click at [653, 266] on input "Marks & Numbers" at bounding box center [658, 267] width 232 height 16
paste input "US55220864242"
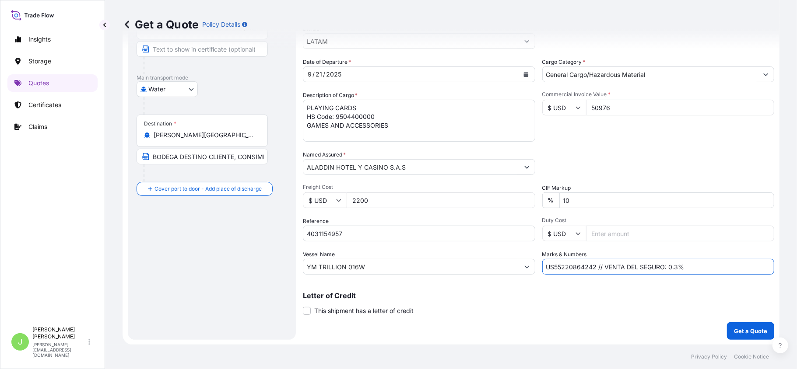
type input "US55220864242 // VENTA DEL SEGURO: 0.3%"
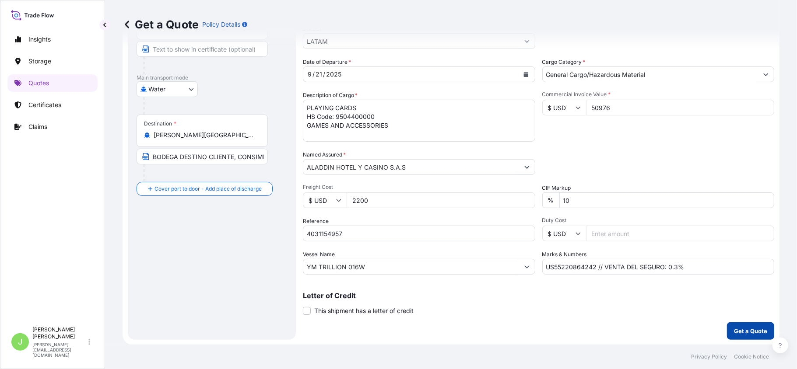
click at [732, 324] on button "Get a Quote" at bounding box center [750, 331] width 47 height 18
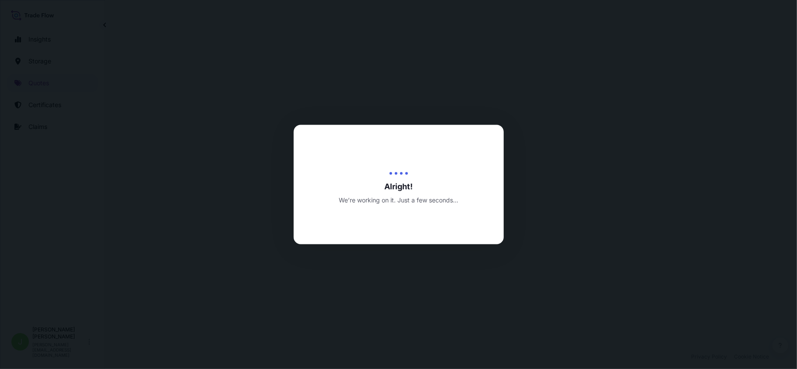
select select "Water"
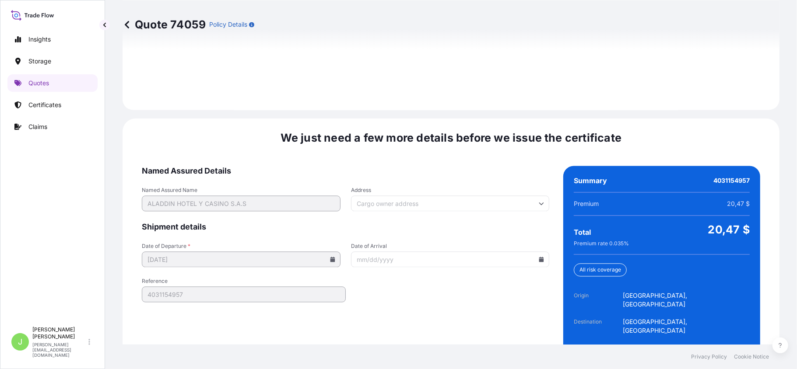
scroll to position [1290, 0]
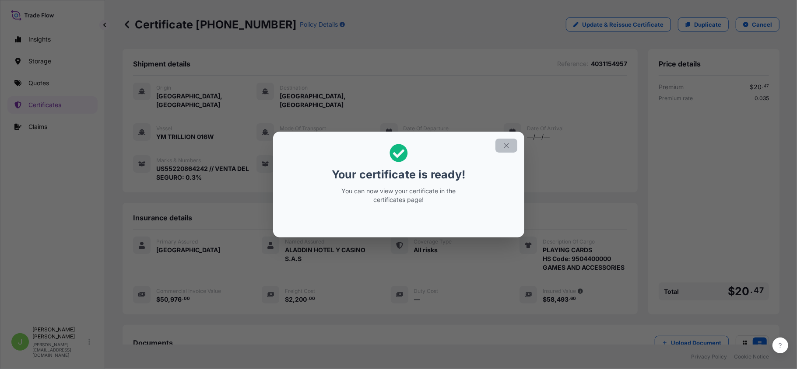
click at [508, 146] on icon "button" at bounding box center [506, 146] width 8 height 8
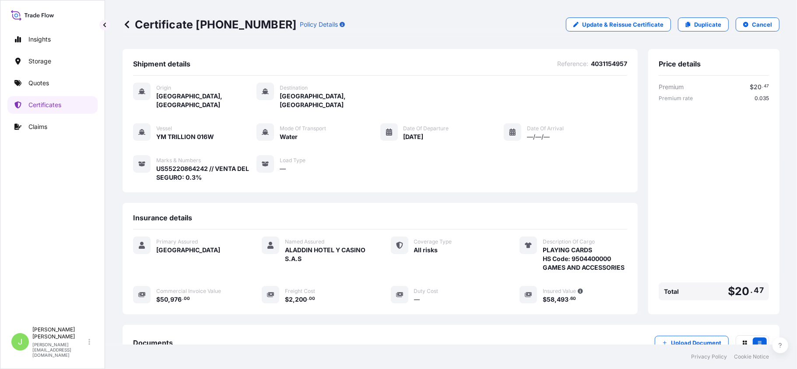
click at [154, 21] on p "Certificate [PHONE_NUMBER]" at bounding box center [210, 25] width 174 height 14
click at [153, 20] on p "Certificate [PHONE_NUMBER]" at bounding box center [210, 25] width 174 height 14
copy p "Certificate [PHONE_NUMBER]"
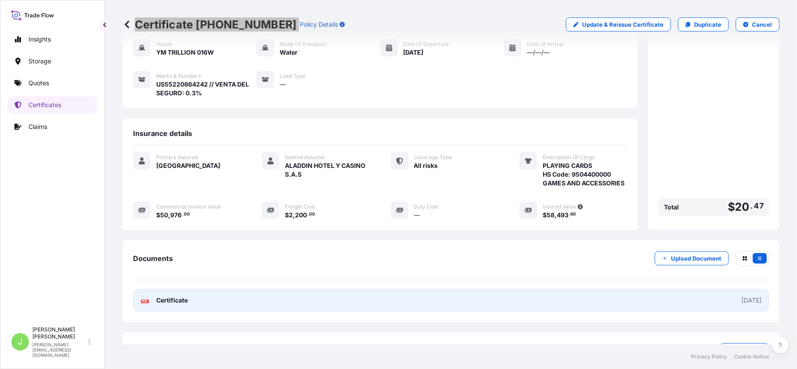
scroll to position [109, 0]
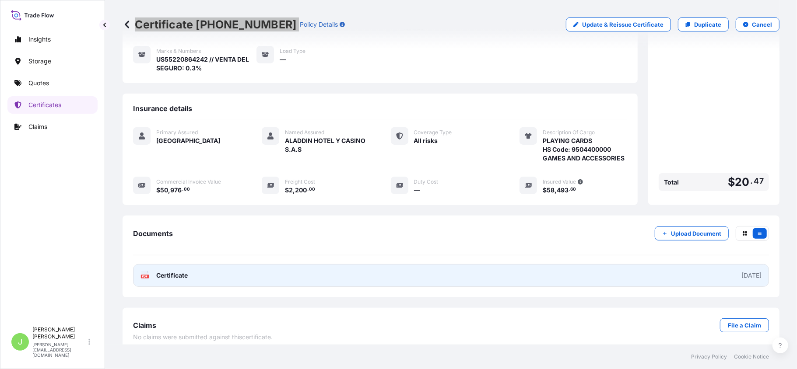
click at [198, 278] on link "PDF Certificate [DATE]" at bounding box center [451, 275] width 636 height 23
